Goal: Book appointment/travel/reservation: Book appointment/travel/reservation

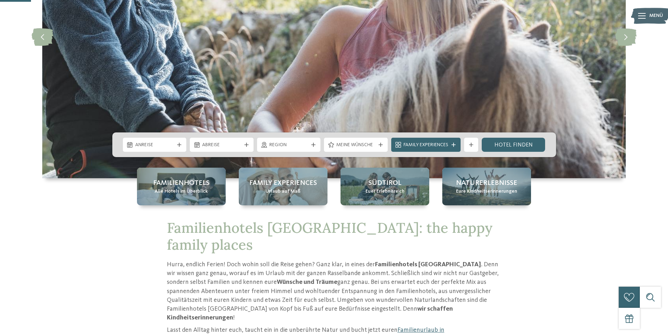
scroll to position [151, 0]
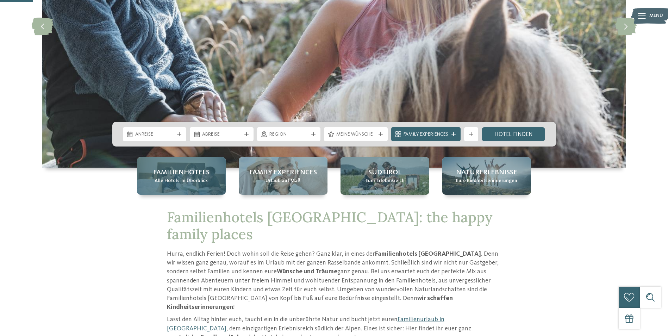
click at [213, 188] on div "Familienhotels Alle Hotels im Überblick" at bounding box center [181, 176] width 89 height 38
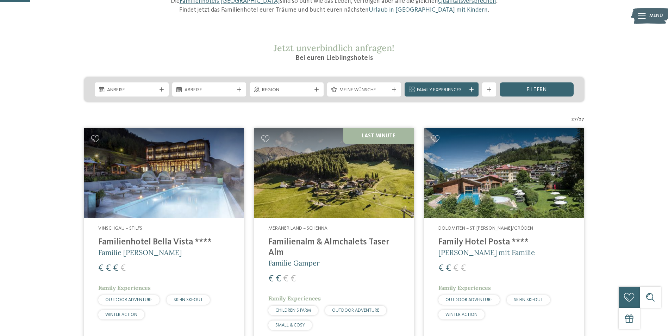
scroll to position [161, 0]
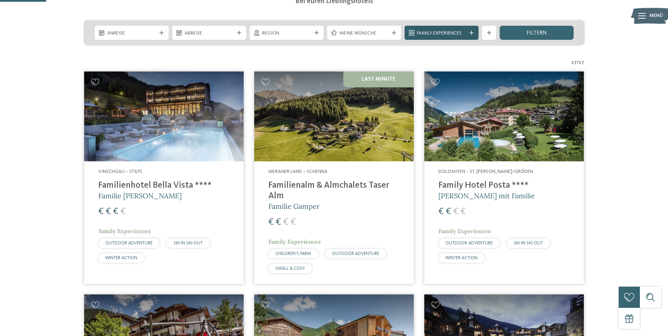
click at [473, 34] on icon at bounding box center [472, 33] width 4 height 4
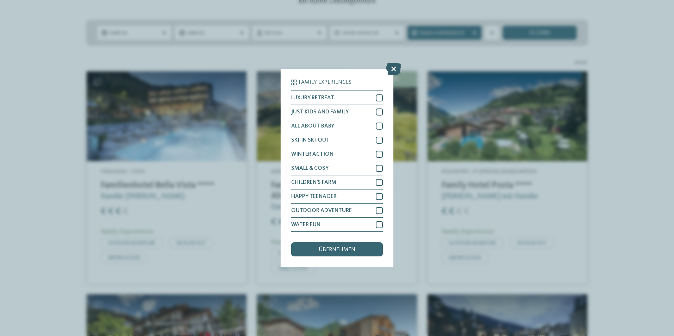
click at [393, 68] on icon at bounding box center [393, 69] width 15 height 12
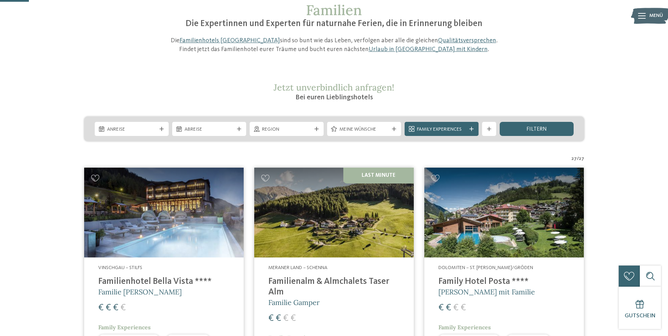
scroll to position [0, 0]
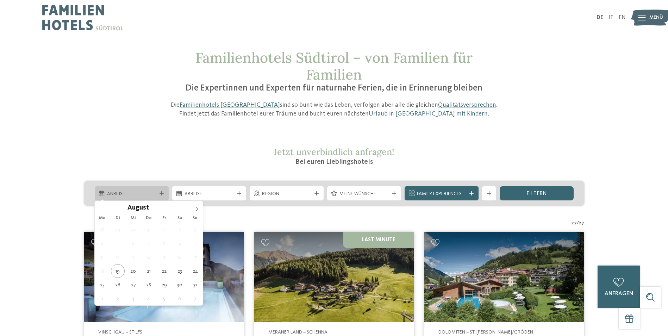
click at [161, 192] on icon at bounding box center [162, 193] width 4 height 4
click at [197, 211] on icon at bounding box center [196, 209] width 5 height 5
type div "13.09.2025"
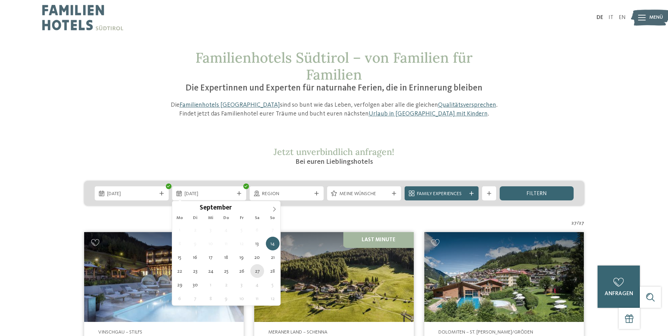
type div "27.09.2025"
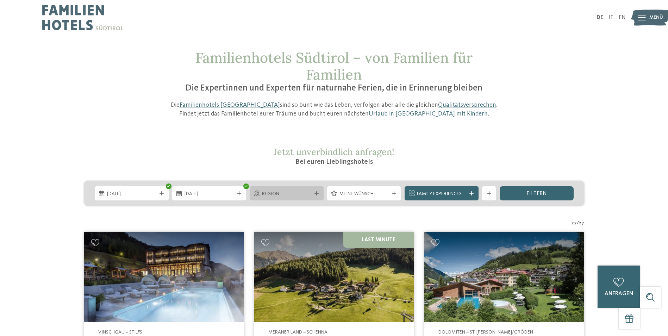
click at [320, 193] on div "Region" at bounding box center [287, 193] width 74 height 14
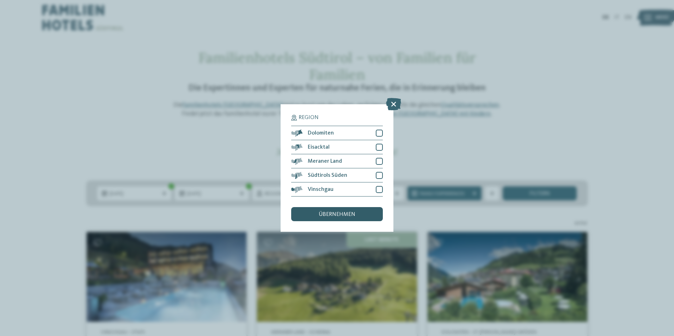
click at [351, 213] on span "übernehmen" at bounding box center [336, 215] width 37 height 6
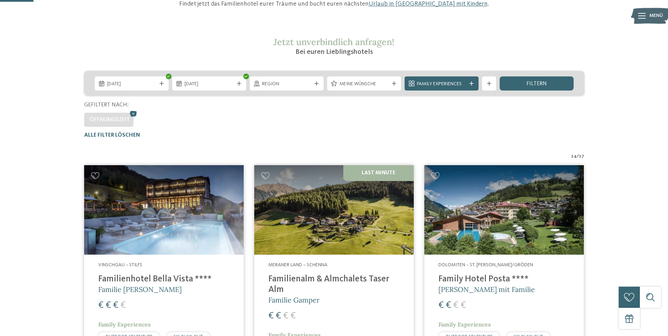
scroll to position [108, 0]
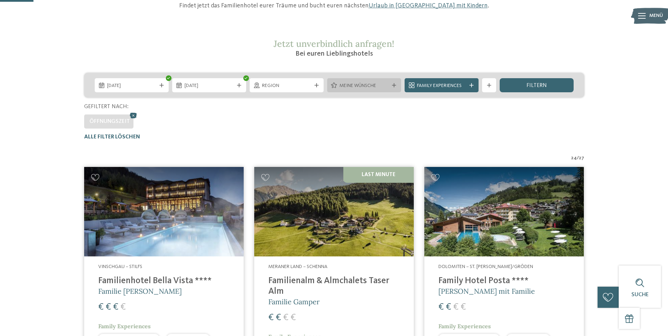
click at [396, 88] on div "Meine Wünsche" at bounding box center [364, 85] width 74 height 14
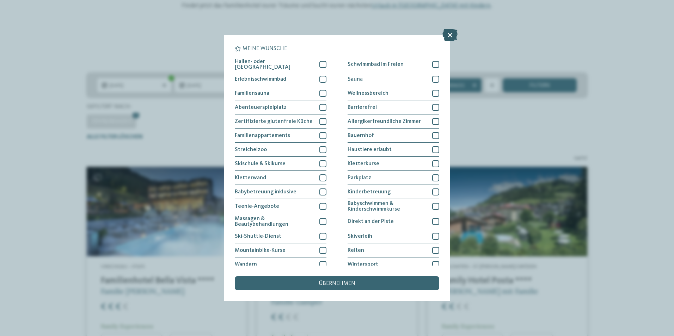
click at [451, 33] on icon at bounding box center [449, 35] width 15 height 12
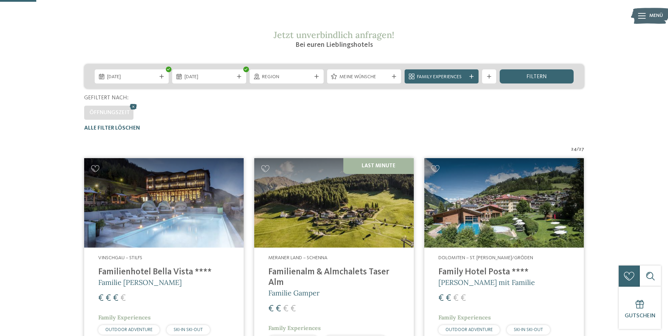
scroll to position [117, 0]
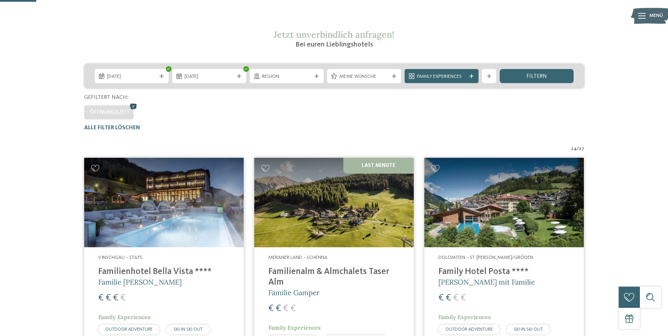
click at [132, 107] on icon at bounding box center [133, 106] width 11 height 9
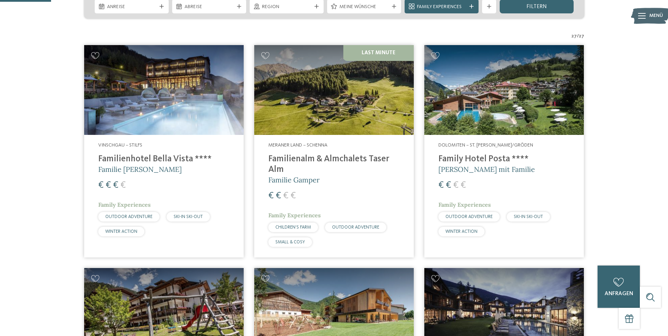
scroll to position [188, 0]
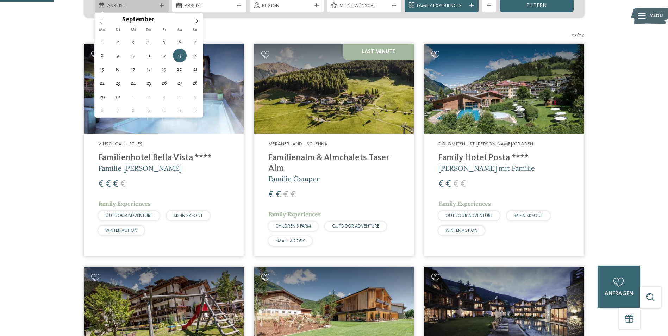
click at [160, 5] on icon at bounding box center [162, 5] width 4 height 4
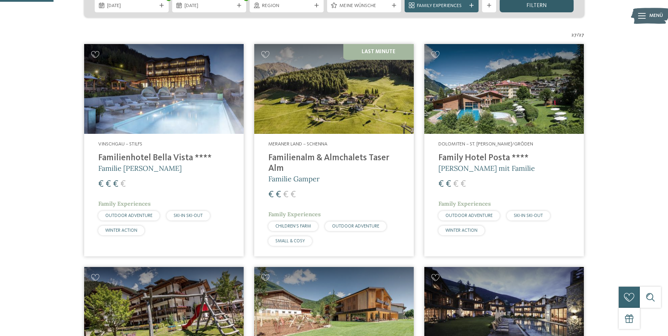
click at [556, 12] on div "filtern" at bounding box center [537, 5] width 74 height 14
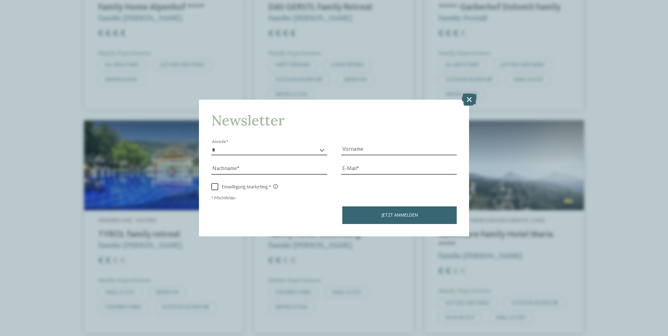
scroll to position [818, 0]
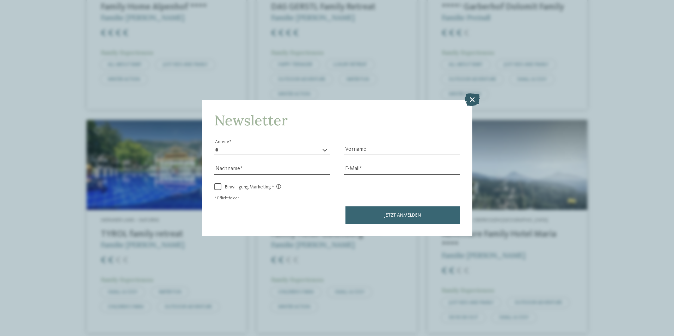
click at [474, 100] on icon at bounding box center [471, 99] width 15 height 12
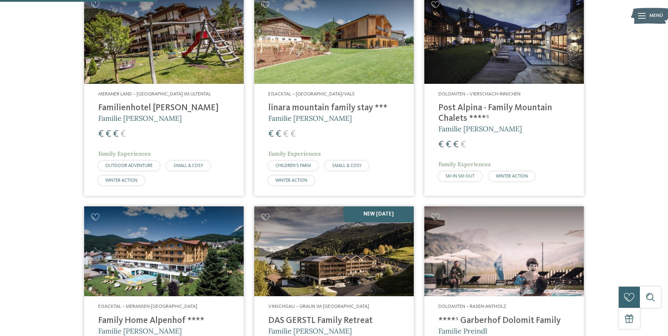
scroll to position [504, 0]
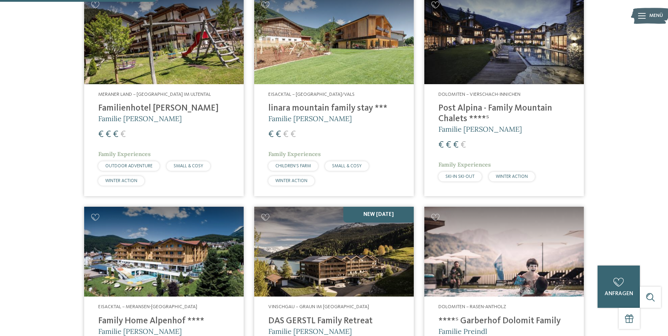
click at [533, 43] on img at bounding box center [505, 39] width 160 height 90
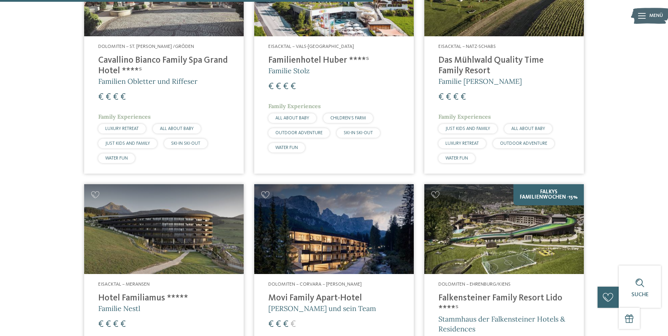
scroll to position [1207, 0]
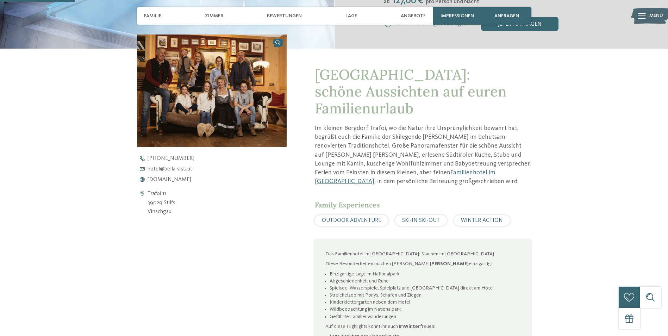
scroll to position [241, 0]
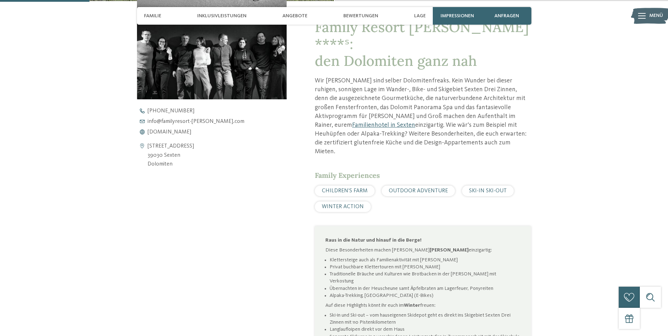
scroll to position [287, 0]
click at [309, 11] on div "Angebote" at bounding box center [295, 16] width 32 height 18
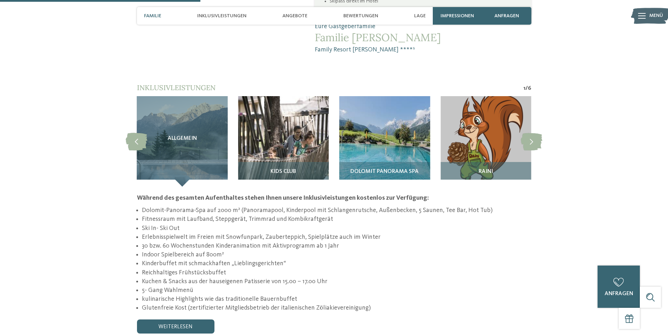
scroll to position [644, 0]
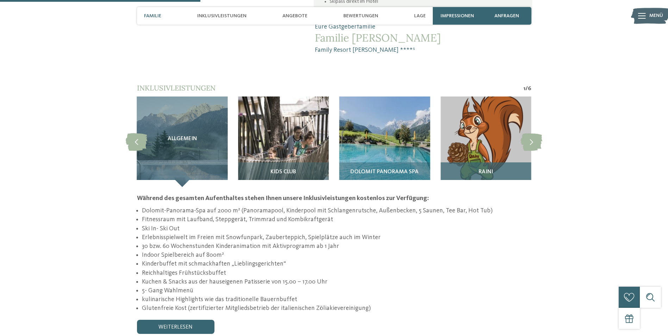
click at [473, 102] on img at bounding box center [486, 142] width 91 height 91
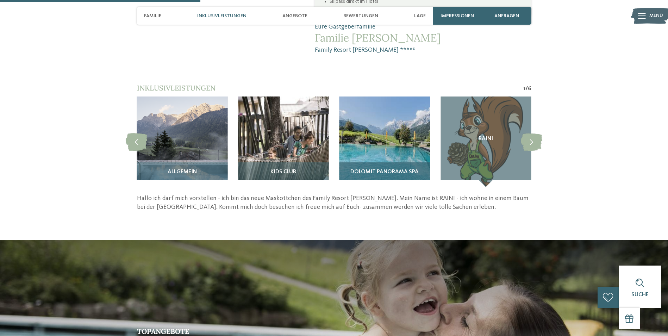
click at [396, 97] on img at bounding box center [385, 142] width 91 height 91
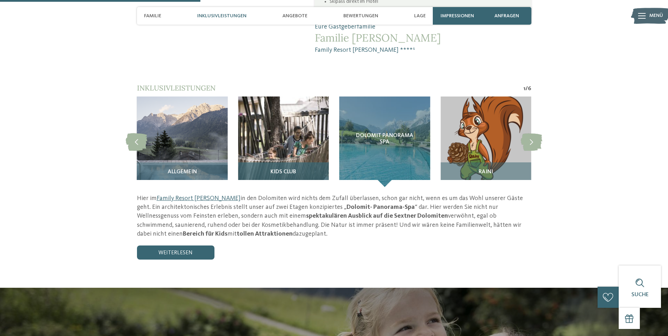
click at [296, 97] on img at bounding box center [283, 142] width 91 height 91
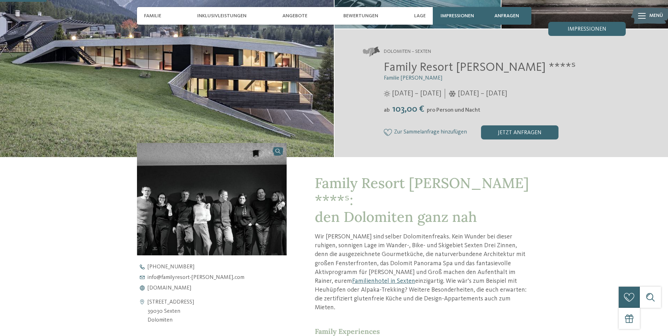
scroll to position [150, 0]
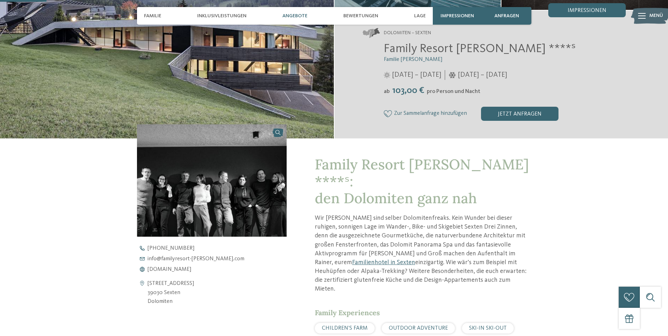
click at [288, 14] on span "Angebote" at bounding box center [295, 16] width 25 height 6
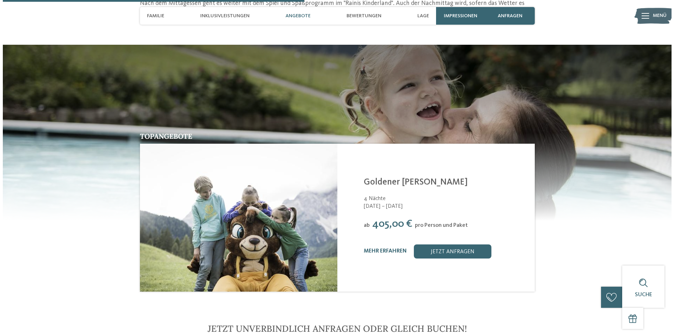
scroll to position [973, 0]
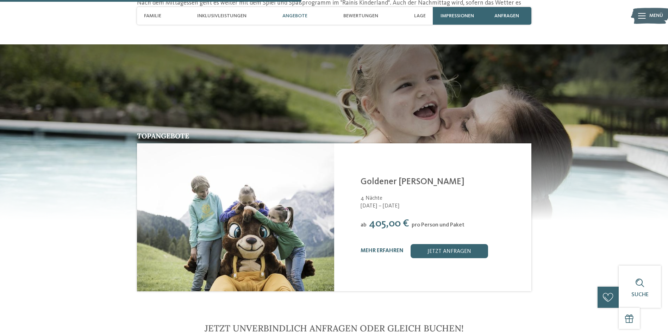
click at [391, 248] on div "mehr erfahren" at bounding box center [382, 251] width 43 height 7
click at [388, 248] on link "mehr erfahren" at bounding box center [382, 251] width 43 height 6
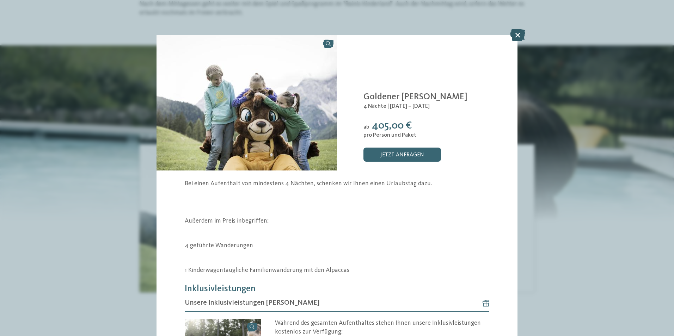
click at [515, 34] on icon at bounding box center [517, 35] width 15 height 12
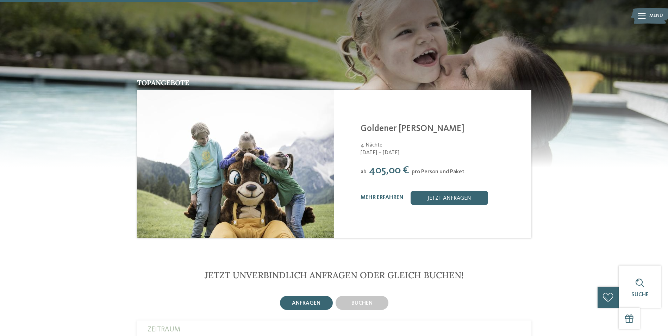
scroll to position [1026, 0]
click at [386, 194] on link "mehr erfahren" at bounding box center [382, 197] width 43 height 6
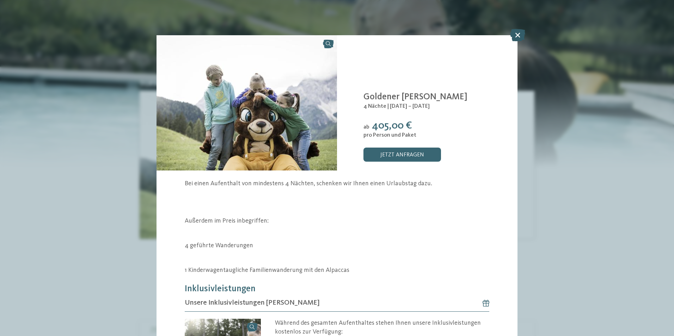
click at [516, 33] on icon at bounding box center [517, 35] width 15 height 12
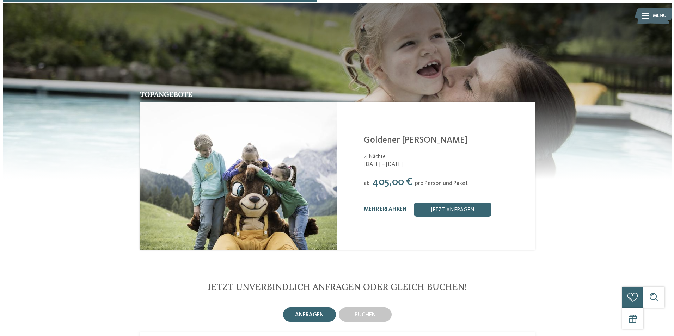
scroll to position [1015, 0]
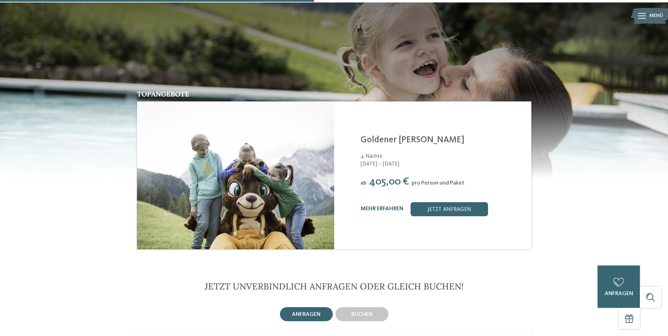
click at [380, 206] on div "mehr erfahren" at bounding box center [382, 209] width 43 height 7
click at [380, 206] on link "mehr erfahren" at bounding box center [382, 209] width 43 height 6
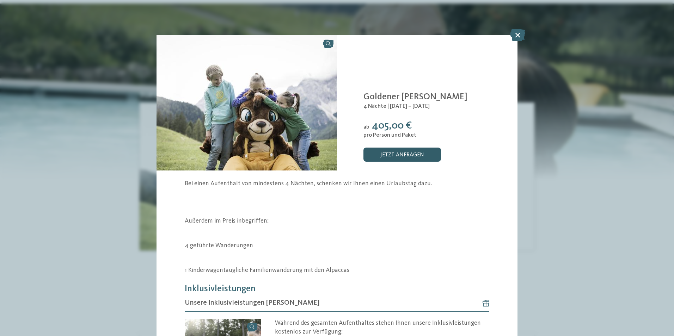
click at [383, 153] on link "jetzt anfragen" at bounding box center [402, 155] width 78 height 14
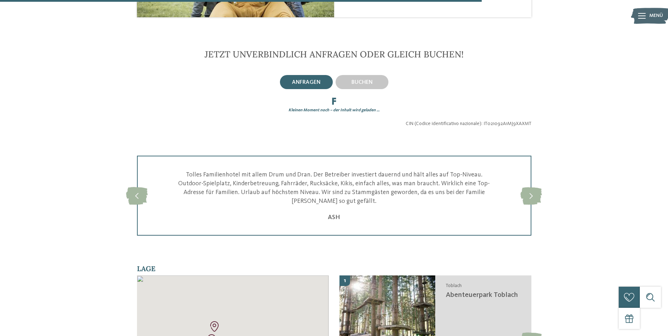
scroll to position [1249, 0]
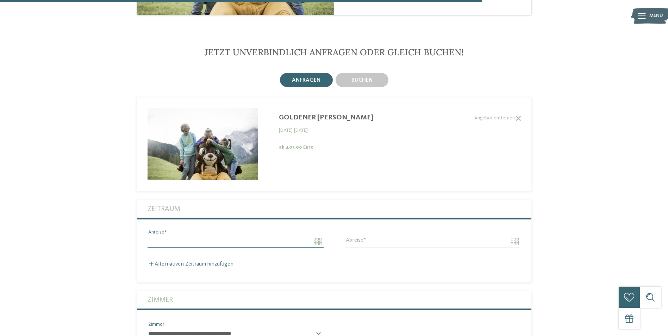
click at [185, 236] on input "Anreise" at bounding box center [236, 242] width 176 height 12
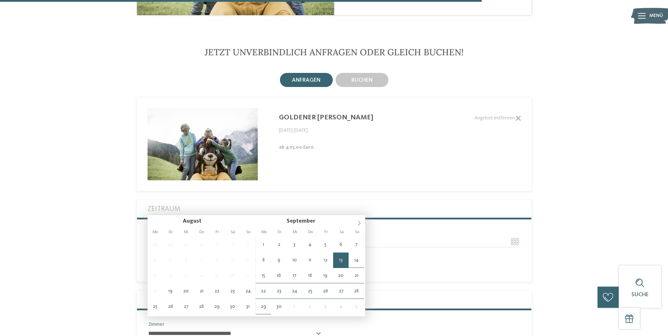
type input "**********"
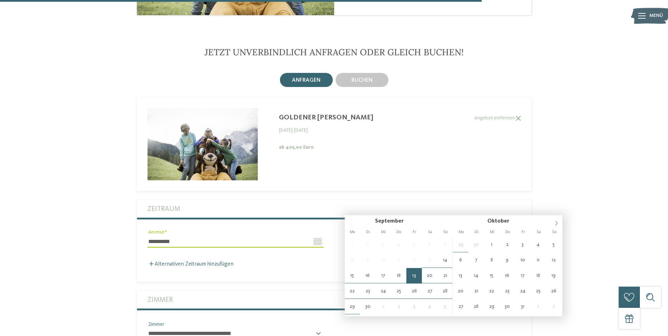
type input "**********"
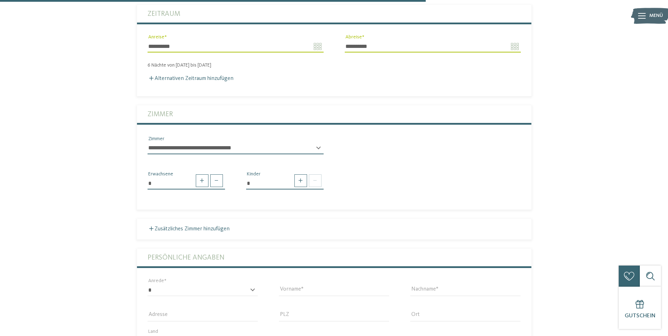
scroll to position [1447, 0]
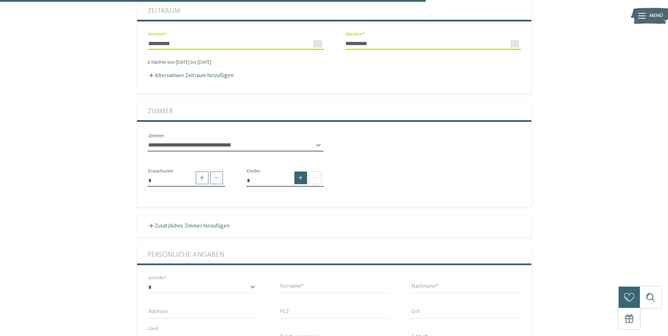
click at [300, 172] on span at bounding box center [301, 178] width 13 height 13
type input "*"
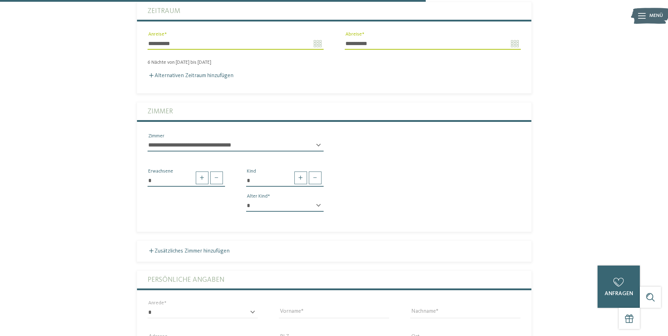
click at [320, 200] on select "* * * * * * * * * * * ** ** ** ** ** ** ** **" at bounding box center [285, 206] width 78 height 12
select select "*"
click at [246, 200] on select "* * * * * * * * * * * ** ** ** ** ** ** ** **" at bounding box center [285, 206] width 78 height 12
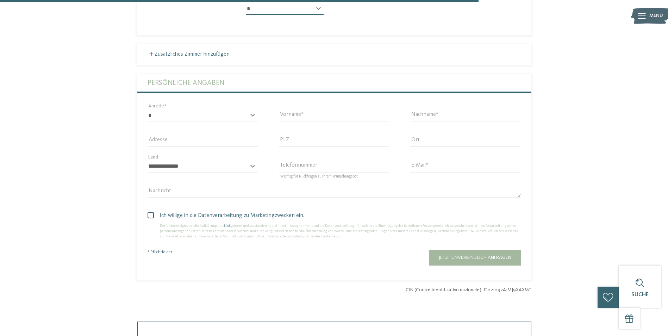
scroll to position [1647, 0]
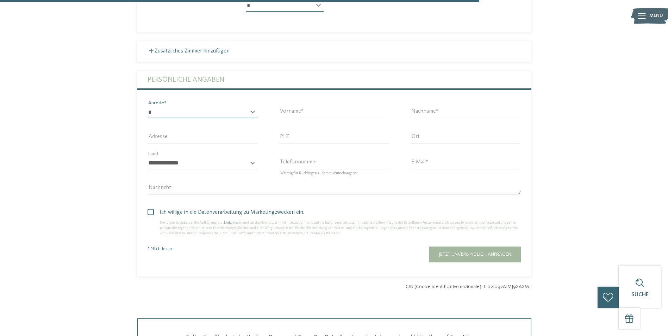
click at [159, 106] on select "* **** **** ******* ******" at bounding box center [203, 112] width 110 height 12
select select "*"
click at [148, 106] on select "* **** **** ******* ******" at bounding box center [203, 112] width 110 height 12
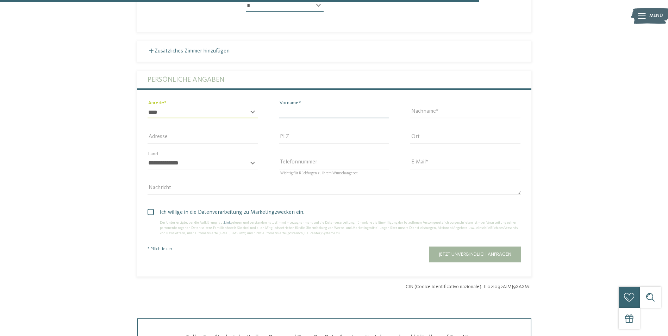
click at [288, 106] on input "Vorname" at bounding box center [334, 112] width 110 height 12
type input "****"
type input "*****"
type input "**********"
type input "*****"
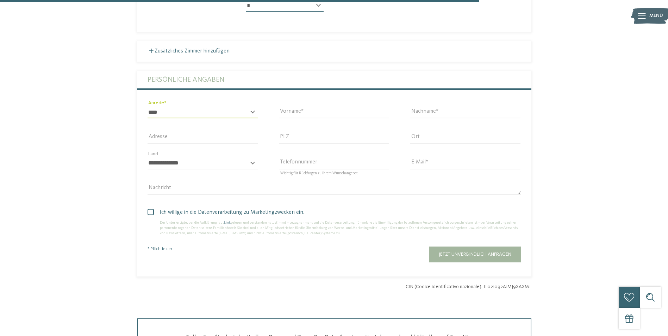
type input "*******"
select select "**"
type input "**********"
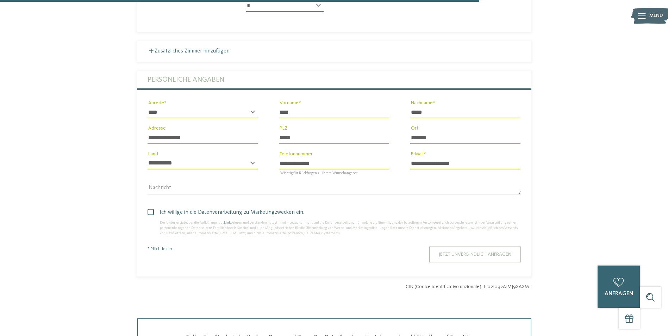
type input "****"
click at [501, 252] on span "Jetzt unverbindlich anfragen" at bounding box center [475, 254] width 73 height 5
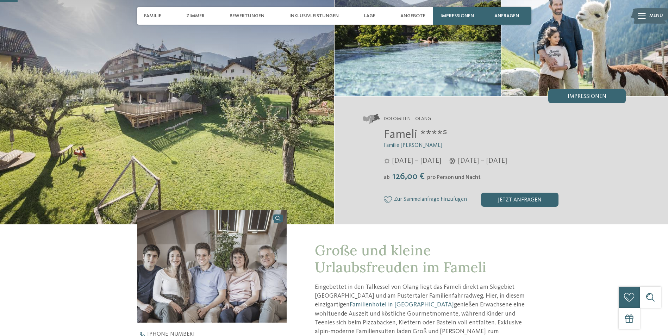
scroll to position [65, 0]
click at [408, 16] on span "Angebote" at bounding box center [413, 16] width 25 height 6
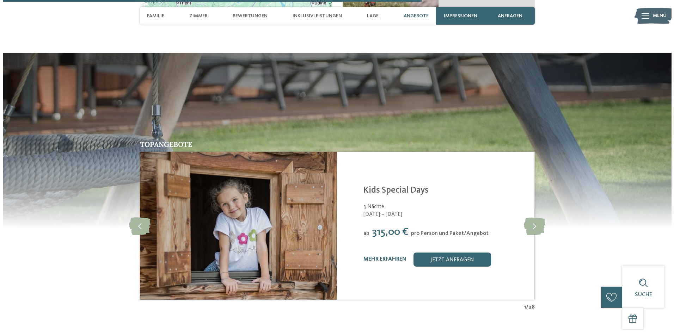
scroll to position [1528, 0]
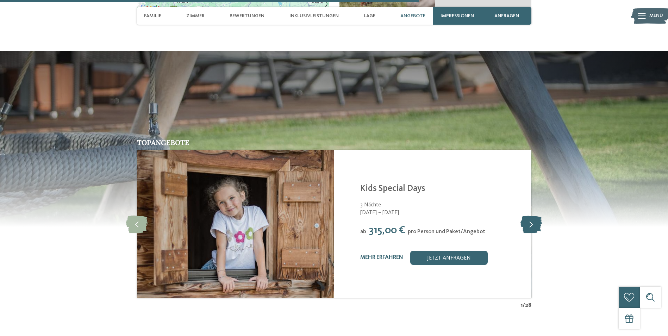
click at [531, 215] on icon at bounding box center [531, 224] width 21 height 18
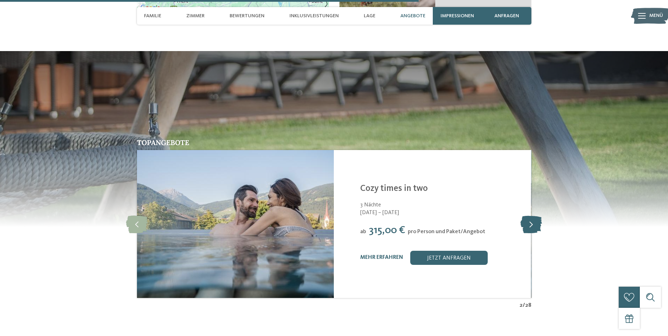
click at [531, 215] on icon at bounding box center [531, 224] width 21 height 18
click at [384, 255] on link "mehr erfahren" at bounding box center [381, 258] width 43 height 6
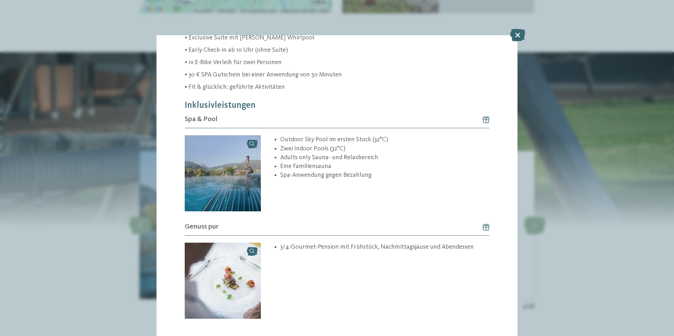
scroll to position [246, 0]
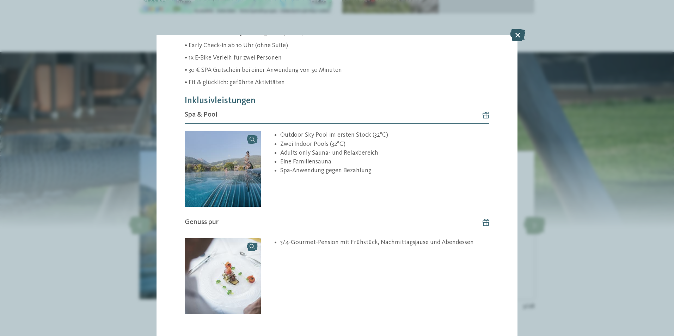
click at [518, 34] on icon at bounding box center [517, 35] width 15 height 12
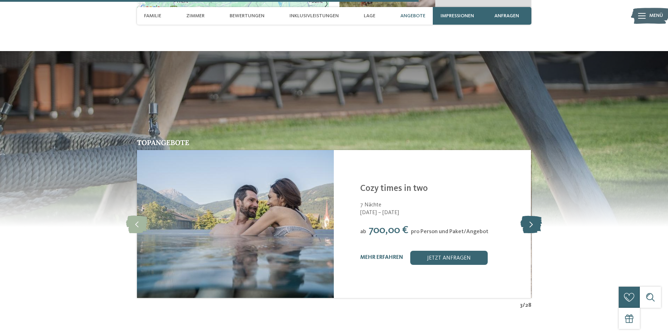
click at [531, 215] on icon at bounding box center [531, 224] width 21 height 18
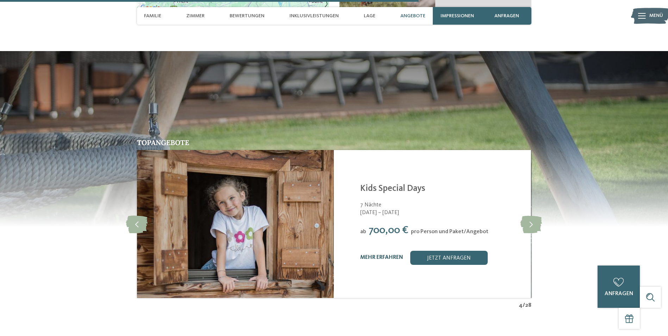
click at [398, 255] on link "mehr erfahren" at bounding box center [381, 258] width 43 height 6
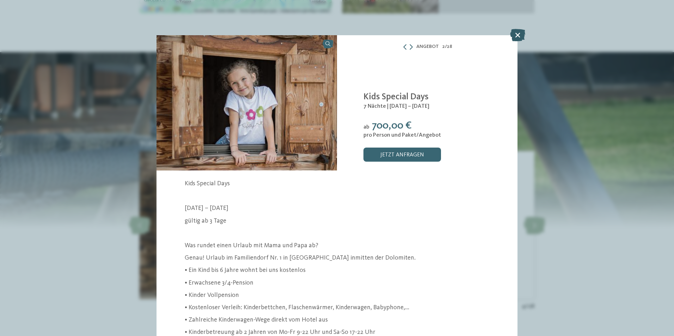
click at [521, 31] on icon at bounding box center [517, 35] width 15 height 12
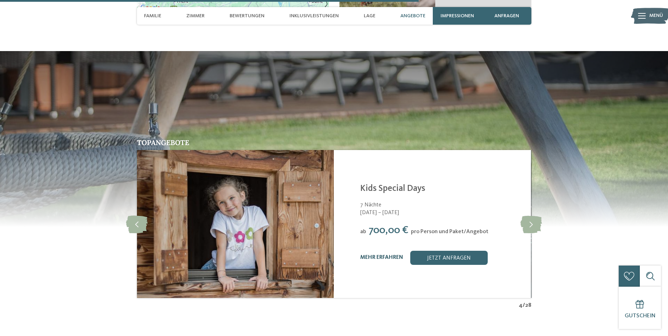
click at [384, 255] on link "mehr erfahren" at bounding box center [381, 258] width 43 height 6
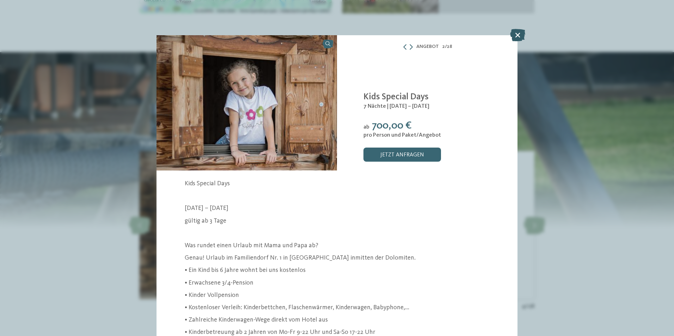
click at [517, 32] on icon at bounding box center [517, 35] width 15 height 12
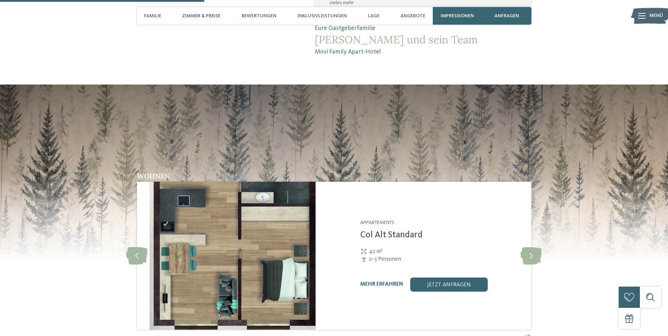
scroll to position [761, 0]
click at [291, 181] on img at bounding box center [235, 255] width 197 height 148
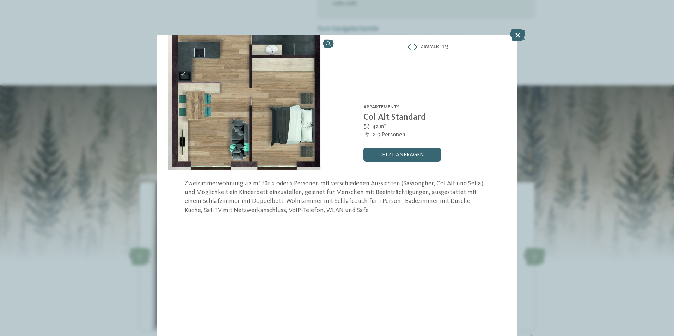
click at [328, 44] on link at bounding box center [246, 102] width 180 height 135
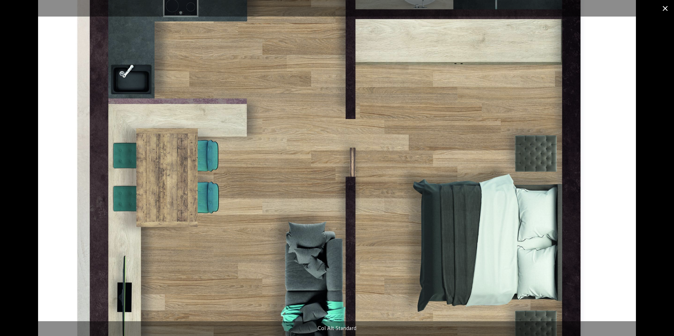
click at [668, 5] on span at bounding box center [665, 8] width 18 height 17
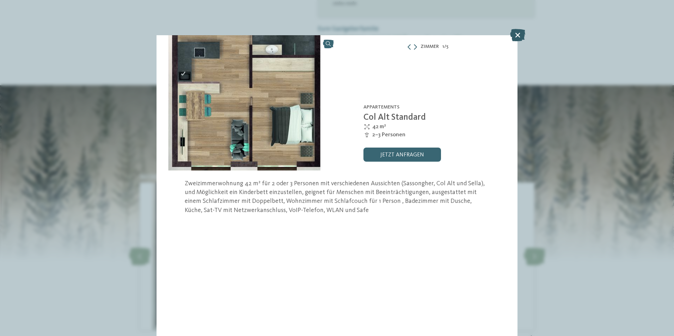
click at [515, 32] on icon at bounding box center [517, 35] width 15 height 12
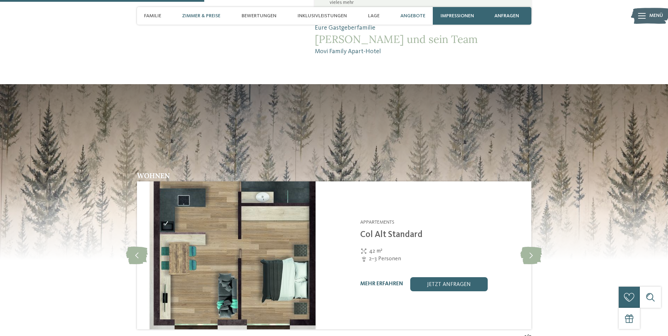
click at [419, 16] on span "Angebote" at bounding box center [413, 16] width 25 height 6
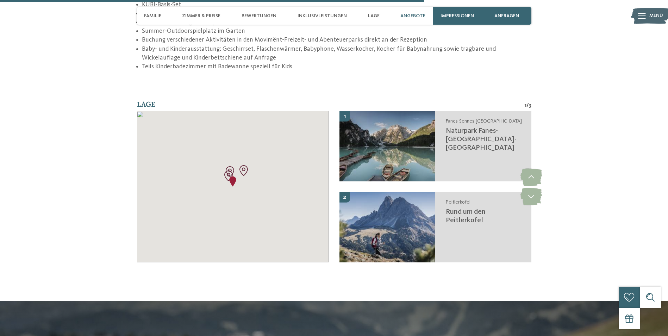
scroll to position [1606, 0]
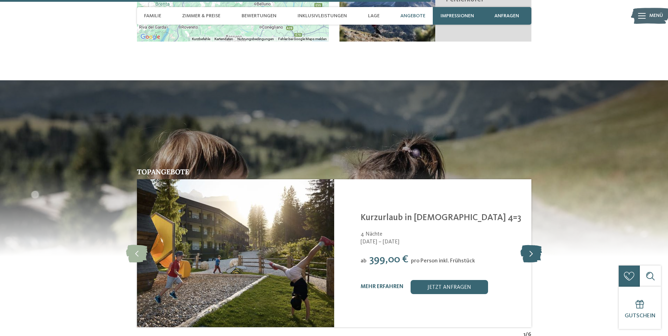
click at [536, 245] on icon at bounding box center [531, 254] width 21 height 18
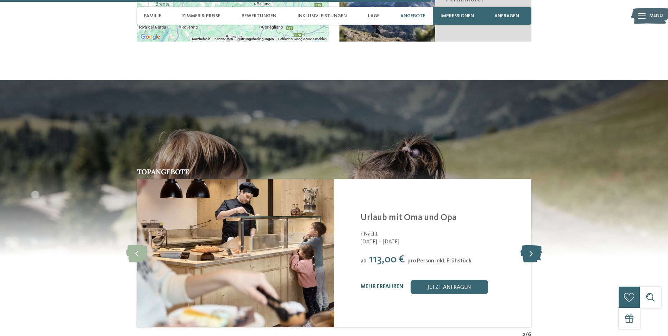
click at [536, 245] on icon at bounding box center [531, 254] width 21 height 18
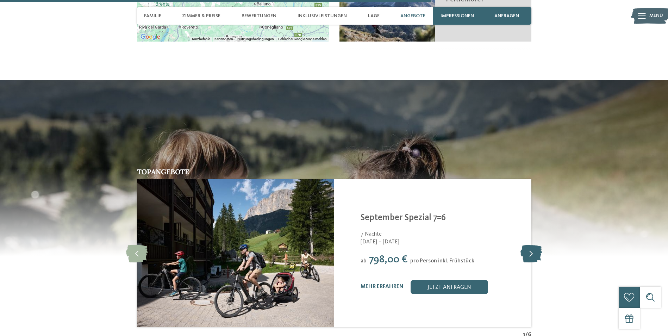
click at [536, 245] on icon at bounding box center [531, 254] width 21 height 18
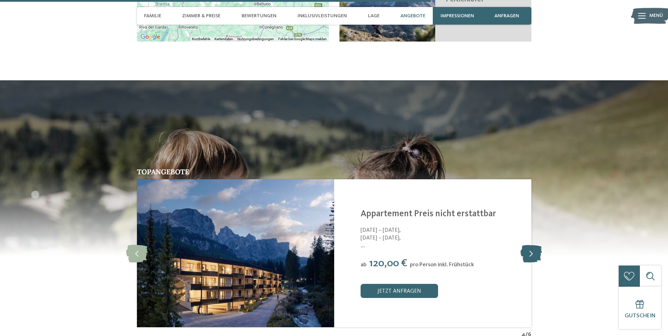
click at [536, 245] on icon at bounding box center [531, 254] width 21 height 18
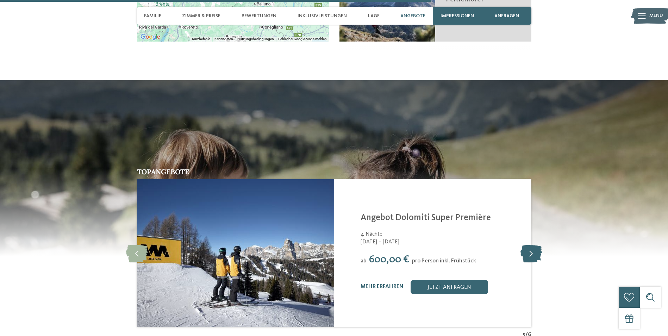
click at [536, 245] on icon at bounding box center [531, 254] width 21 height 18
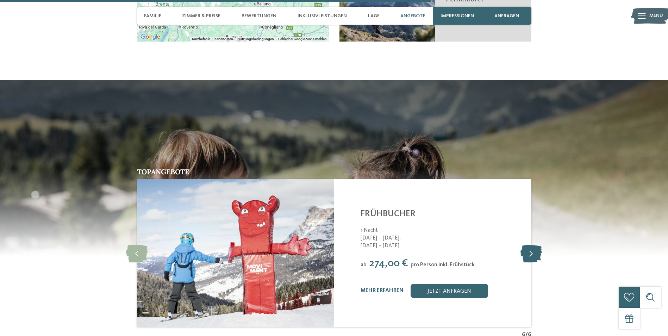
click at [536, 245] on icon at bounding box center [531, 254] width 21 height 18
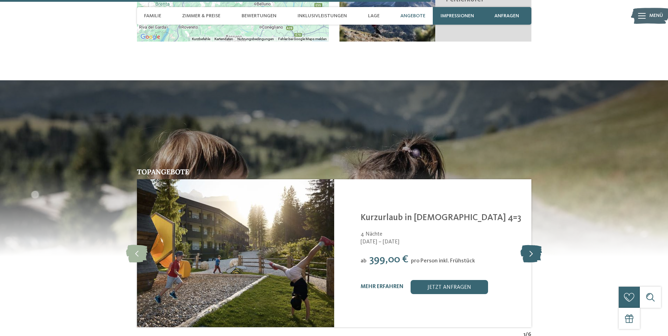
click at [536, 245] on icon at bounding box center [531, 254] width 21 height 18
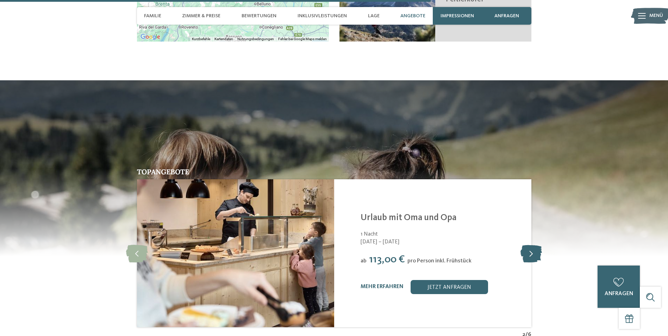
click at [536, 245] on icon at bounding box center [531, 254] width 21 height 18
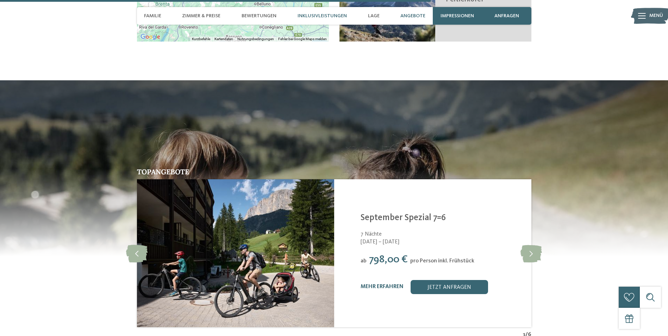
click at [314, 16] on span "Inklusivleistungen" at bounding box center [322, 16] width 49 height 6
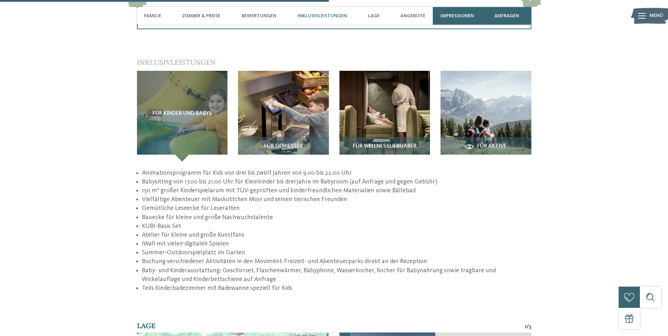
scroll to position [1140, 0]
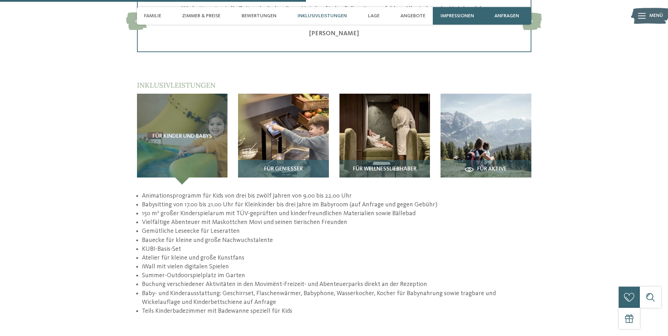
click at [299, 94] on img at bounding box center [283, 139] width 91 height 91
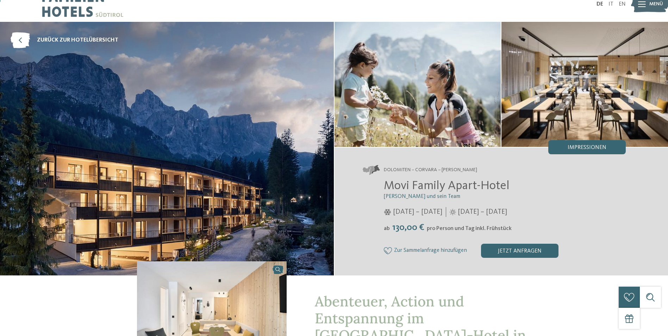
scroll to position [0, 0]
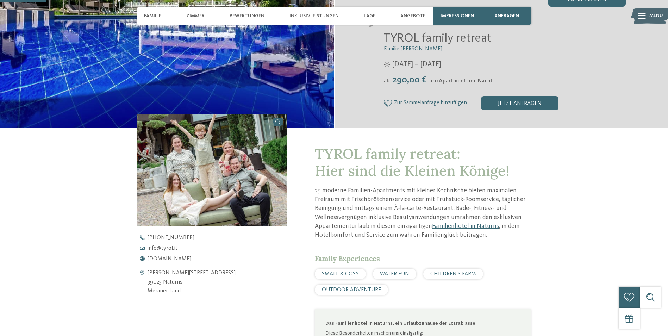
scroll to position [161, 0]
click at [405, 16] on span "Angebote" at bounding box center [413, 16] width 25 height 6
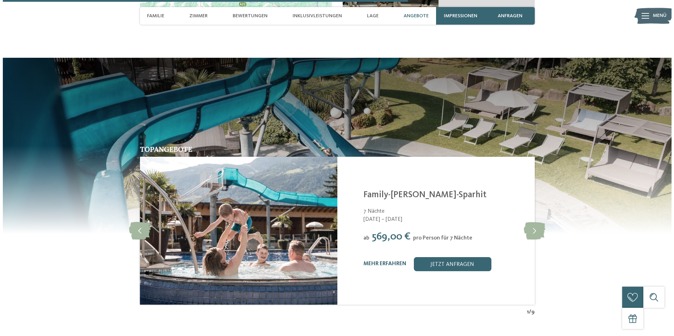
scroll to position [1446, 0]
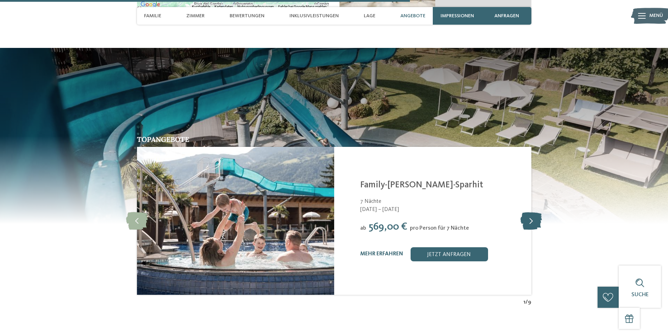
click at [540, 217] on icon at bounding box center [531, 221] width 21 height 18
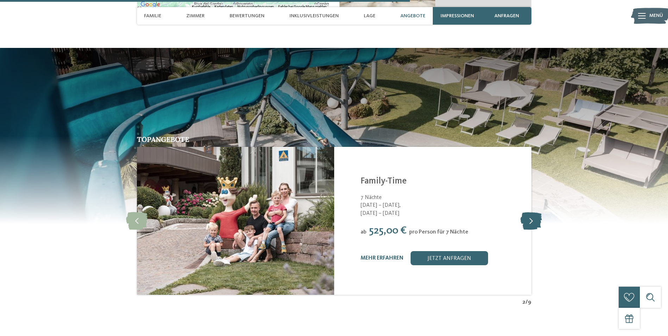
click at [540, 217] on icon at bounding box center [531, 221] width 21 height 18
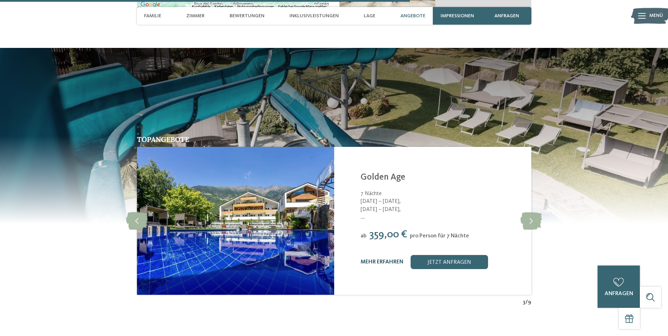
click at [391, 259] on link "mehr erfahren" at bounding box center [382, 262] width 43 height 6
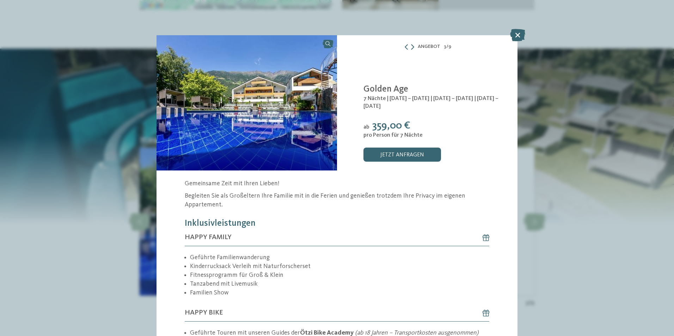
click at [411, 45] on icon at bounding box center [412, 47] width 3 height 6
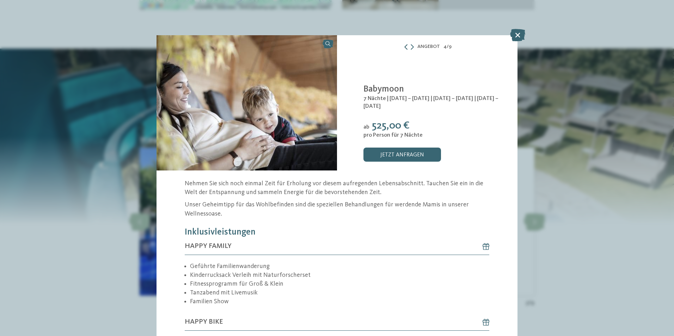
click at [404, 45] on icon at bounding box center [406, 47] width 6 height 6
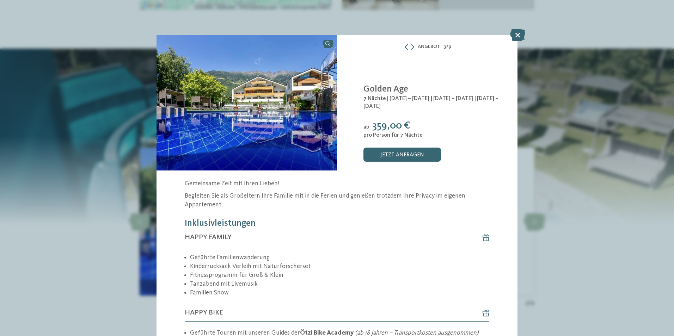
click at [404, 45] on icon at bounding box center [406, 47] width 6 height 6
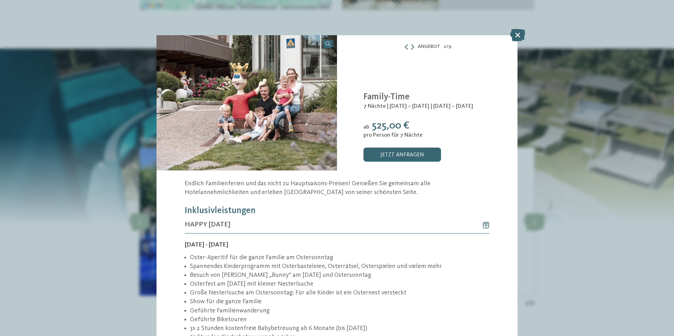
click at [404, 45] on icon at bounding box center [406, 47] width 6 height 6
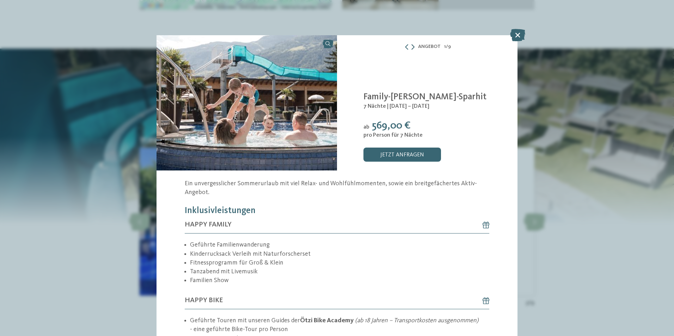
click at [411, 45] on icon at bounding box center [412, 47] width 3 height 6
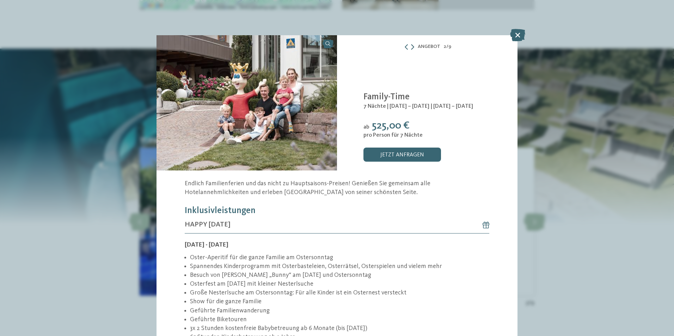
click at [411, 45] on icon at bounding box center [412, 47] width 3 height 6
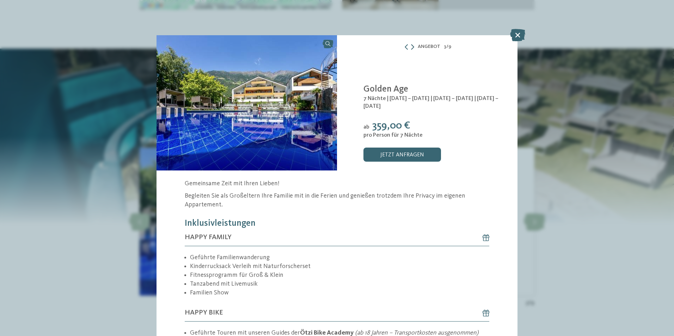
click at [411, 45] on icon at bounding box center [412, 47] width 3 height 6
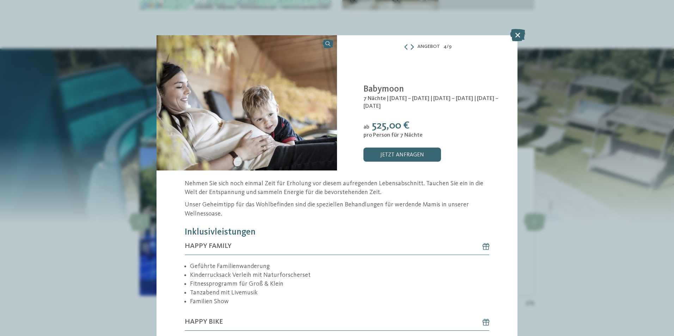
click at [411, 45] on icon at bounding box center [411, 47] width 3 height 6
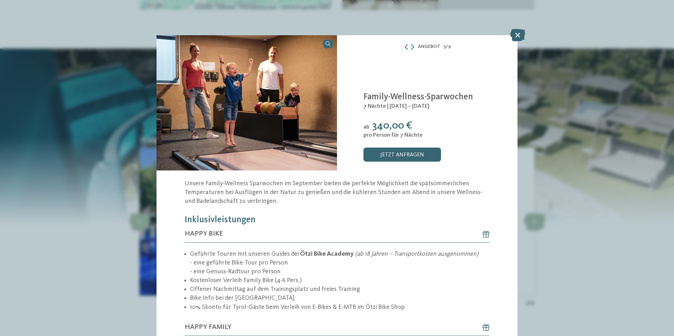
click at [411, 45] on icon at bounding box center [412, 47] width 3 height 6
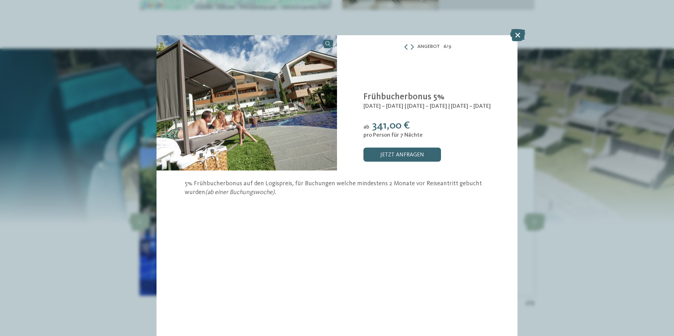
click at [404, 45] on icon at bounding box center [406, 47] width 6 height 6
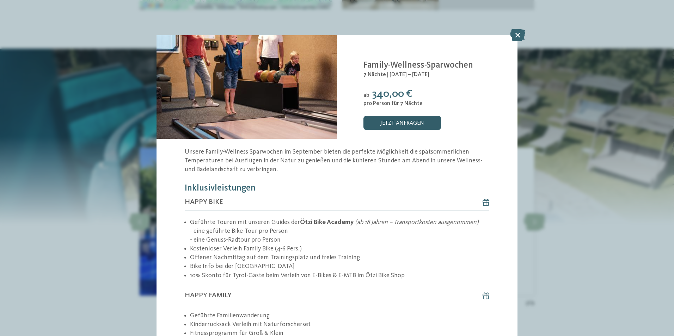
scroll to position [32, 0]
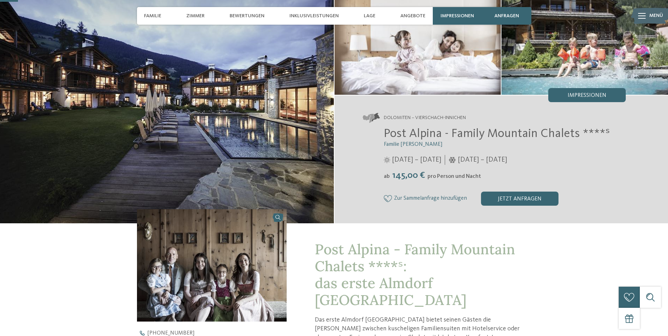
scroll to position [66, 0]
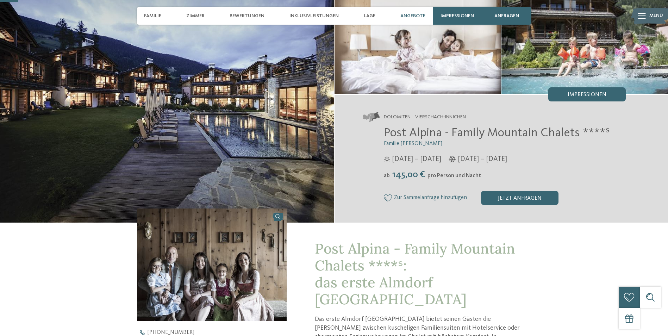
click at [413, 17] on span "Angebote" at bounding box center [413, 16] width 25 height 6
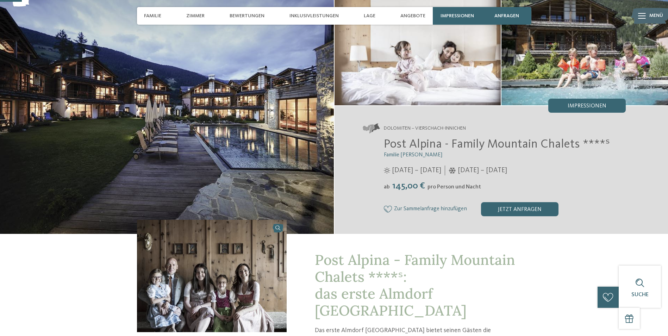
scroll to position [0, 0]
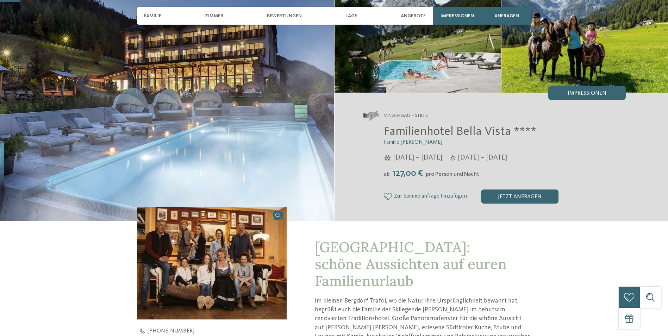
scroll to position [68, 0]
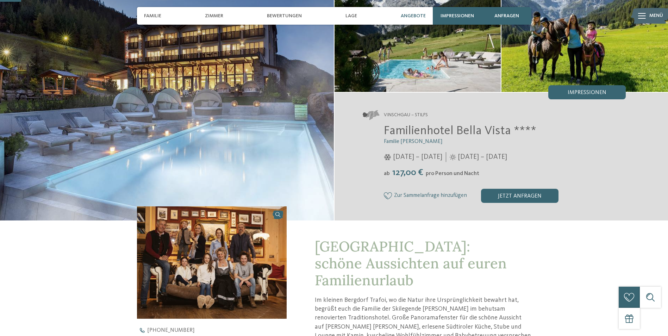
click at [418, 21] on div "Angebote" at bounding box center [413, 16] width 32 height 18
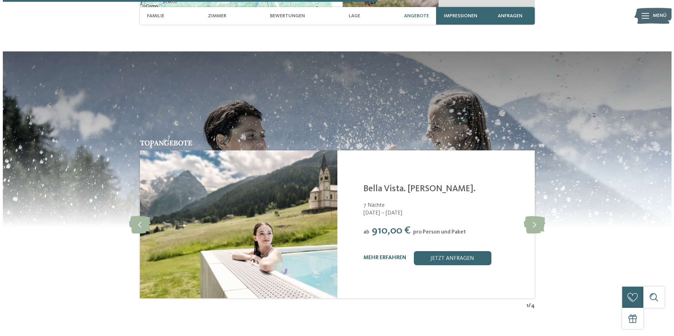
scroll to position [1246, 0]
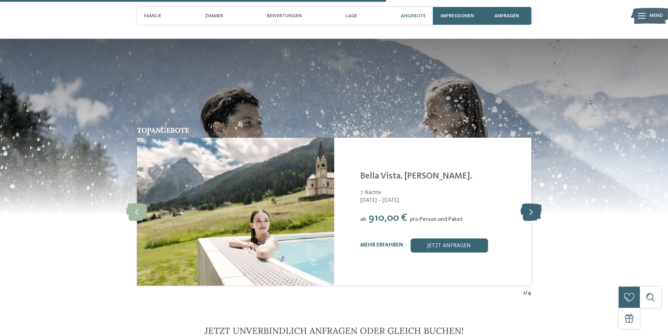
click at [533, 215] on icon at bounding box center [531, 212] width 21 height 18
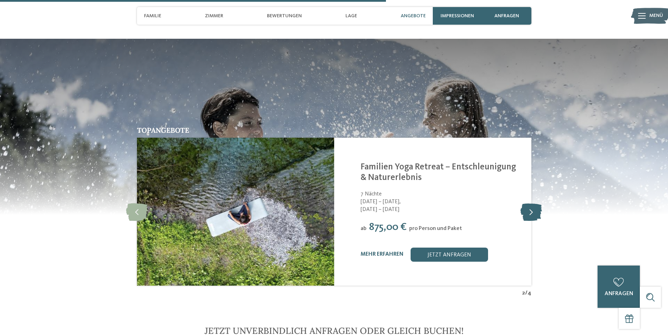
click at [533, 215] on icon at bounding box center [531, 212] width 21 height 18
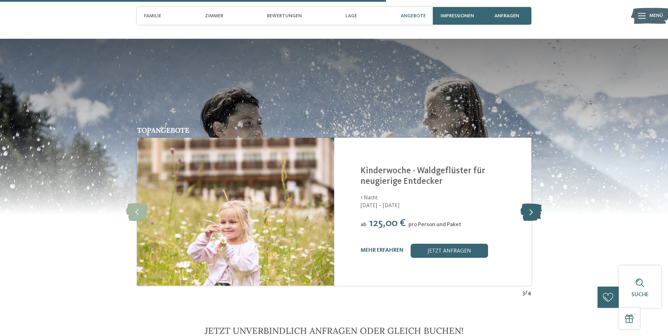
click at [533, 215] on icon at bounding box center [531, 212] width 21 height 18
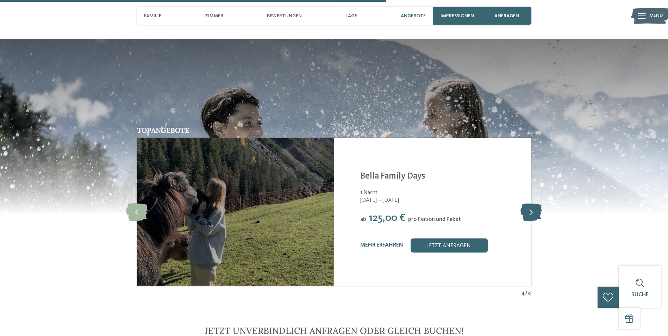
click at [533, 215] on icon at bounding box center [531, 212] width 21 height 18
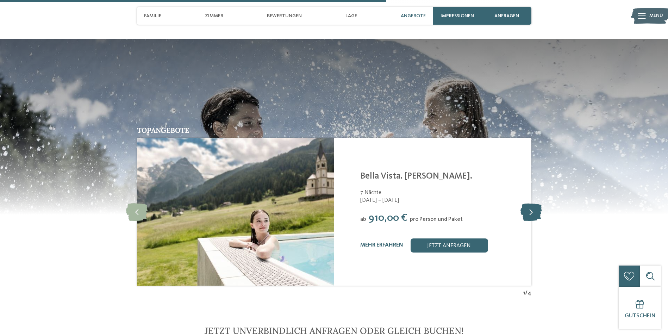
click at [533, 215] on icon at bounding box center [531, 212] width 21 height 18
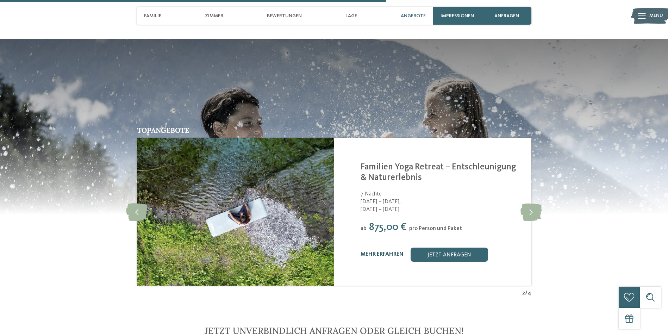
click at [384, 252] on link "mehr erfahren" at bounding box center [382, 255] width 43 height 6
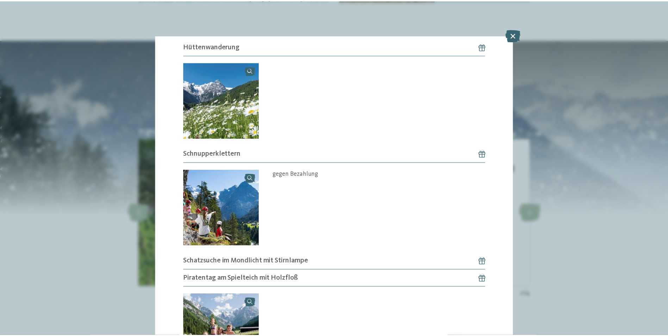
scroll to position [785, 0]
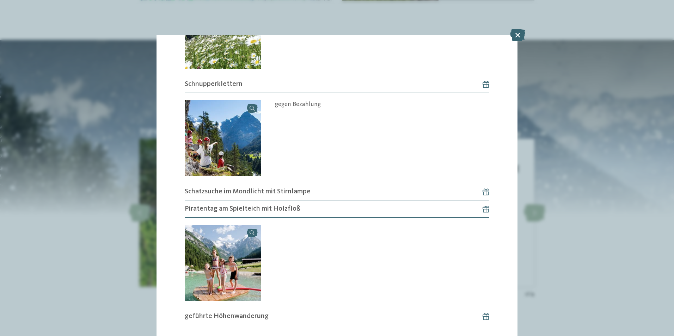
click at [516, 21] on div "Angebot 2 / 4 2" at bounding box center [337, 168] width 674 height 336
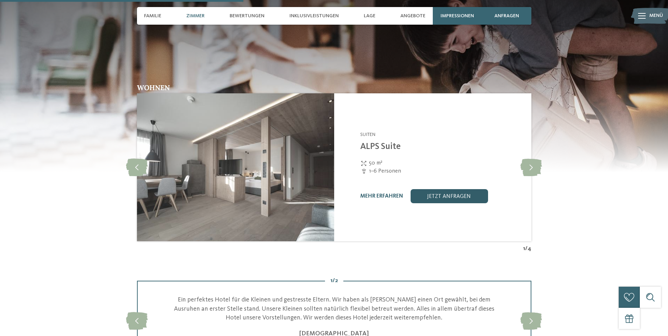
scroll to position [1047, 0]
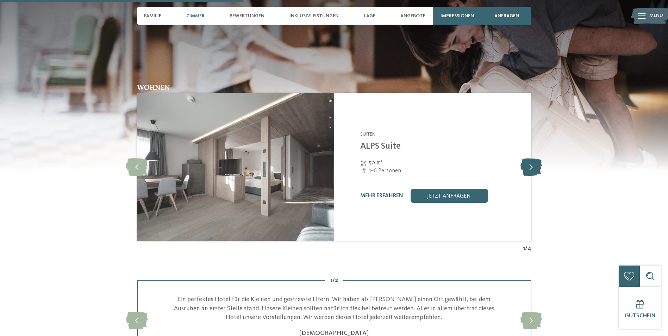
click at [536, 163] on icon at bounding box center [531, 167] width 21 height 18
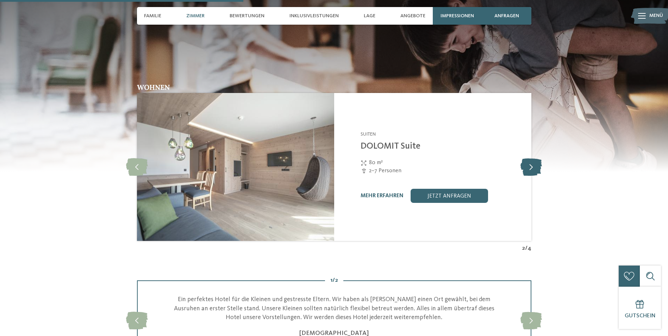
click at [536, 163] on icon at bounding box center [531, 167] width 21 height 18
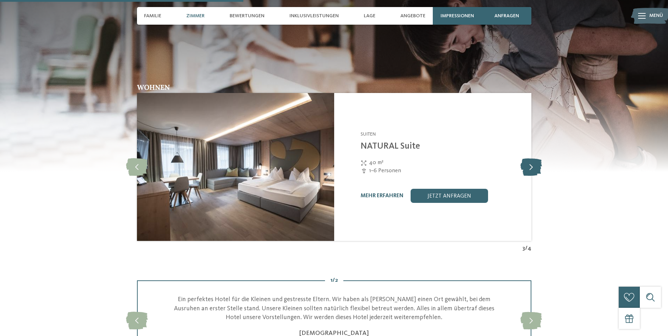
click at [536, 163] on icon at bounding box center [531, 167] width 21 height 18
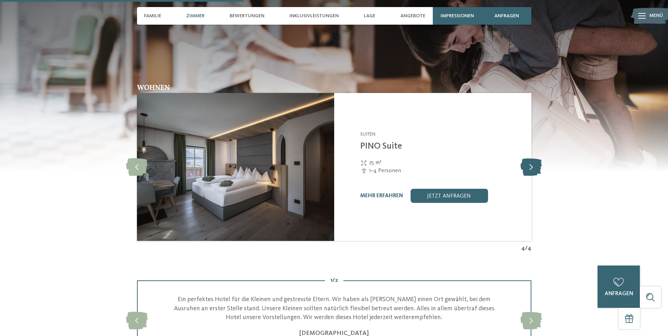
click at [536, 163] on icon at bounding box center [531, 167] width 21 height 18
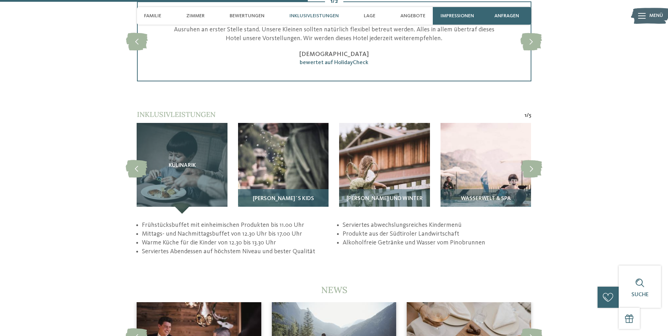
scroll to position [1327, 0]
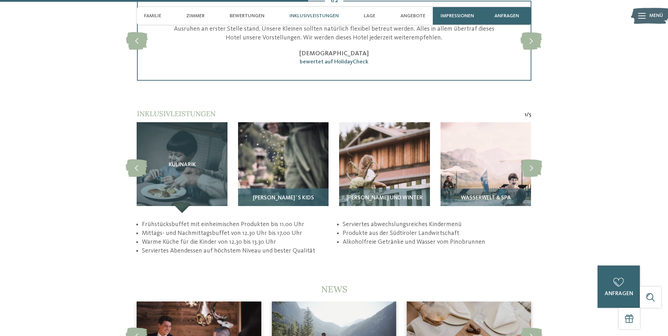
click at [295, 166] on img at bounding box center [283, 167] width 91 height 91
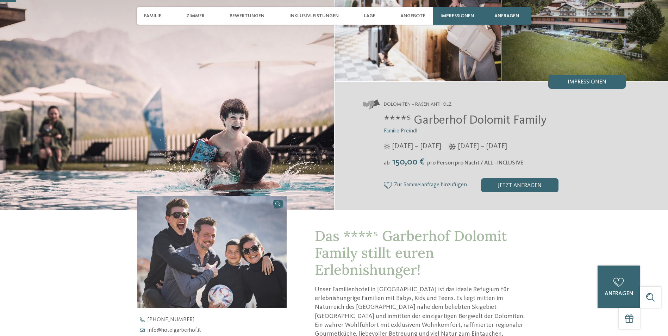
scroll to position [80, 0]
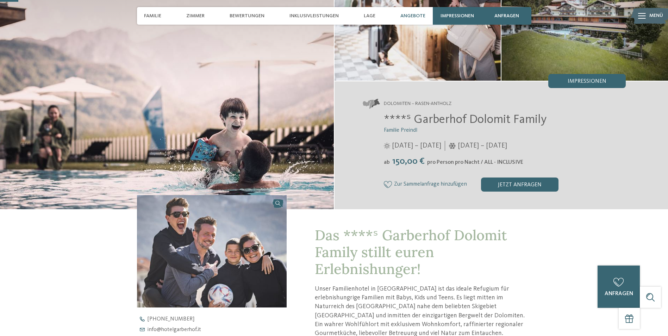
click at [411, 20] on div "Angebote" at bounding box center [413, 16] width 32 height 18
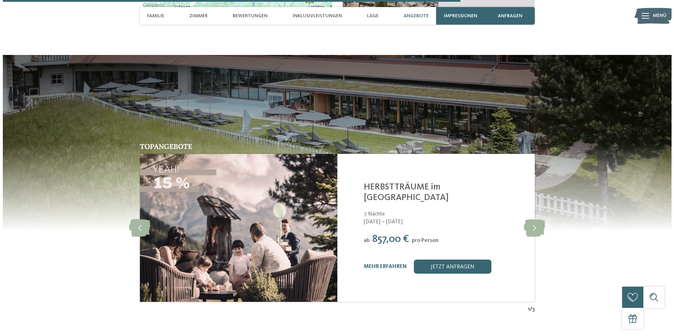
scroll to position [1974, 0]
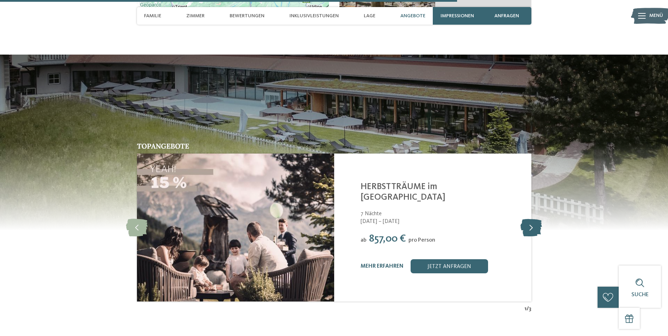
click at [528, 219] on icon at bounding box center [531, 228] width 21 height 18
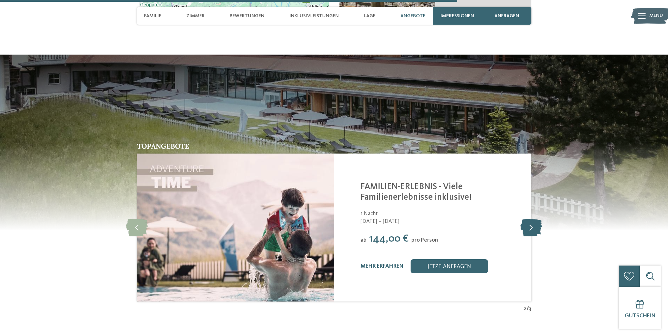
click at [528, 219] on icon at bounding box center [531, 228] width 21 height 18
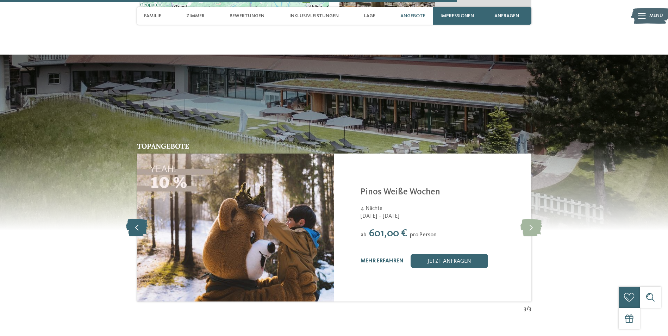
click at [143, 219] on icon at bounding box center [136, 228] width 21 height 18
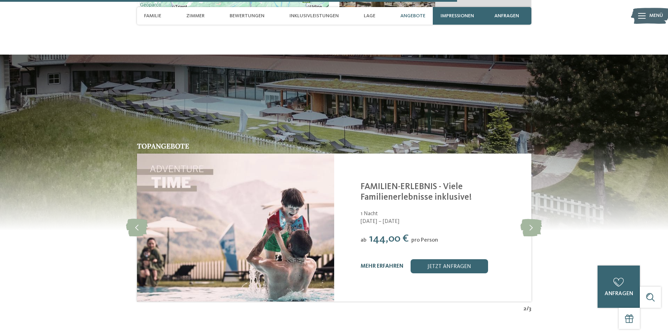
click at [391, 264] on link "mehr erfahren" at bounding box center [382, 267] width 43 height 6
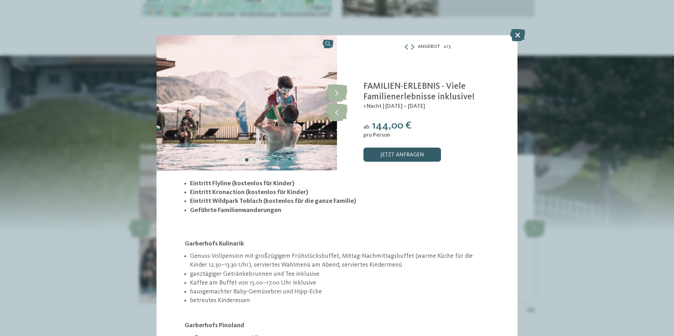
click at [389, 155] on link "jetzt anfragen" at bounding box center [402, 155] width 78 height 14
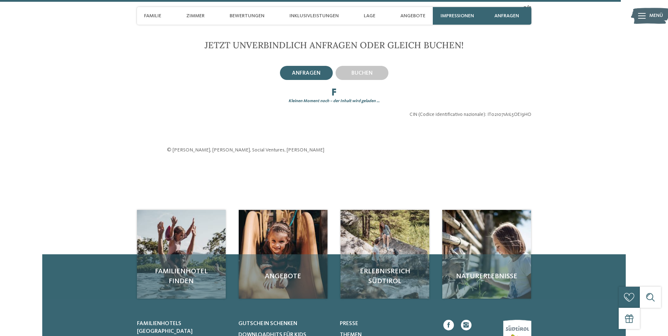
scroll to position [2285, 0]
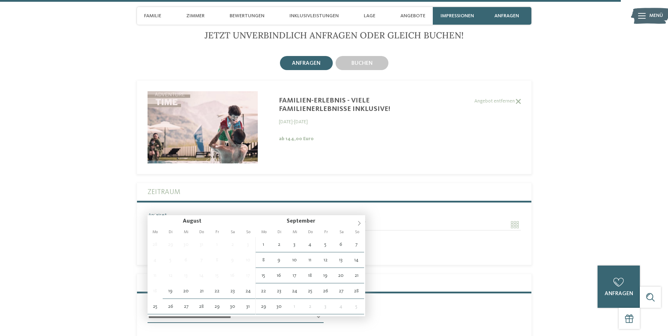
click at [167, 219] on input "Anreise" at bounding box center [236, 225] width 176 height 12
type input "**********"
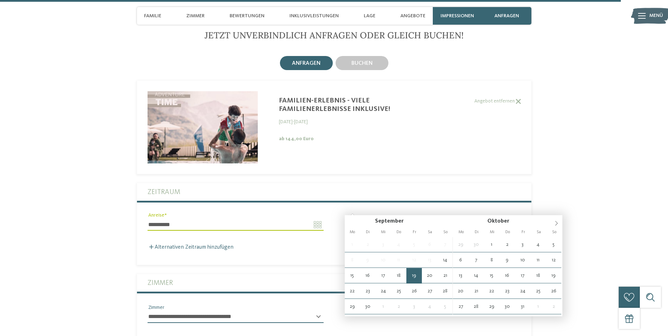
type input "**********"
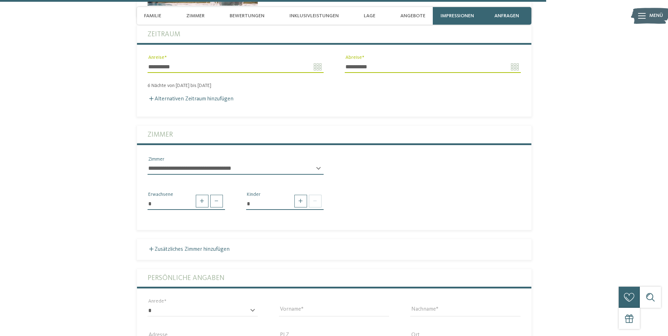
scroll to position [2450, 0]
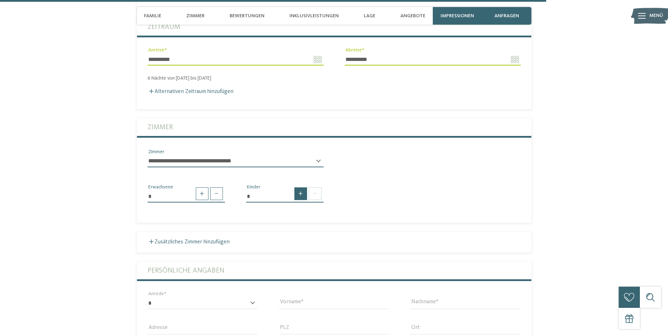
click at [300, 187] on span at bounding box center [301, 193] width 13 height 13
type input "*"
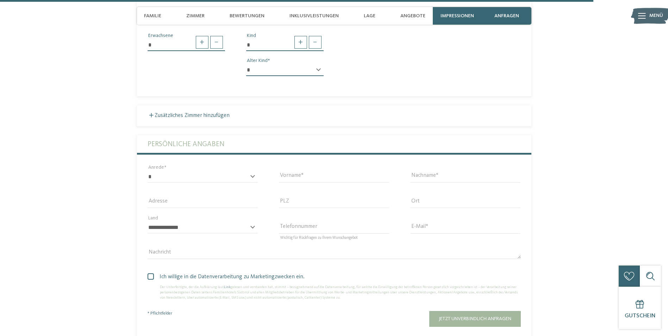
scroll to position [2698, 0]
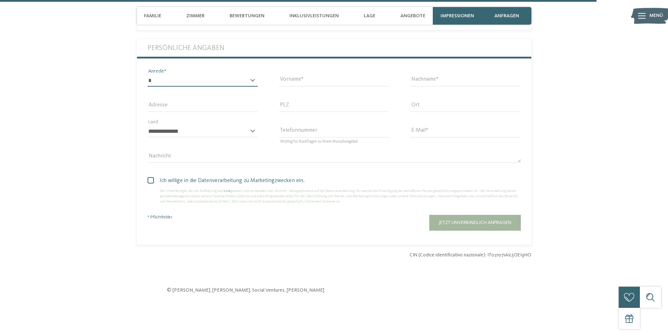
click at [196, 75] on select "* **** **** ******* ******" at bounding box center [203, 81] width 110 height 12
select select "*"
click at [148, 75] on select "* **** **** ******* ******" at bounding box center [203, 81] width 110 height 12
click at [295, 75] on input "Vorname" at bounding box center [334, 81] width 110 height 12
type input "****"
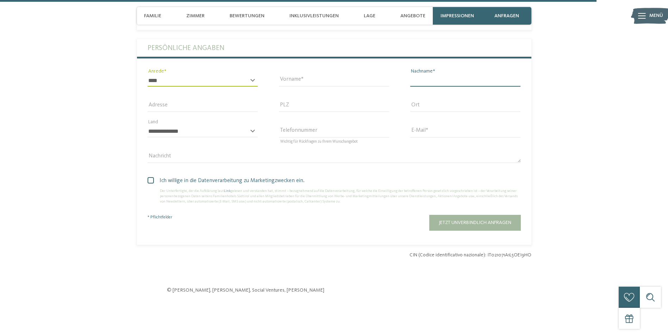
type input "*****"
type input "**********"
type input "*****"
type input "*******"
select select "**"
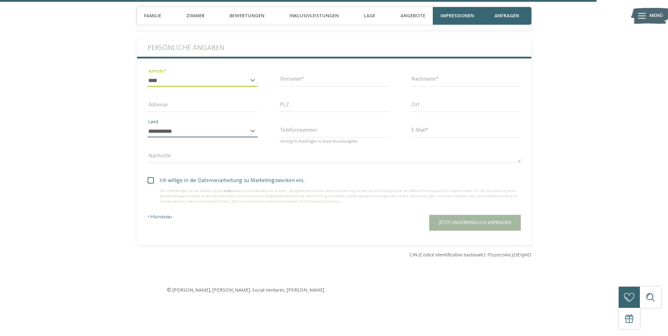
type input "**********"
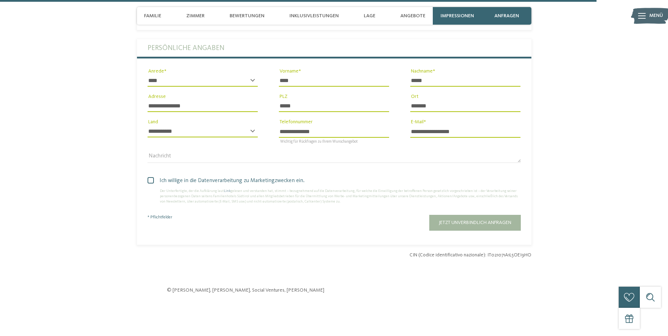
click at [153, 184] on span at bounding box center [156, 186] width 7 height 4
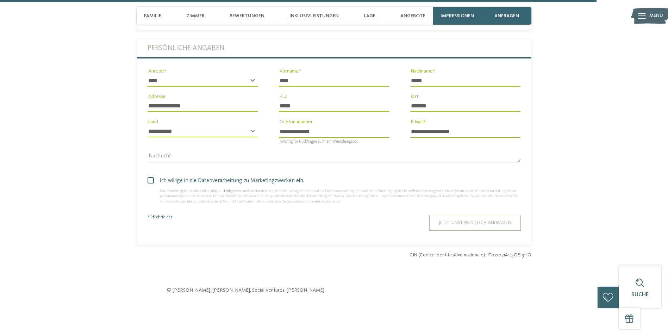
click at [461, 220] on span "Jetzt unverbindlich anfragen" at bounding box center [475, 222] width 73 height 5
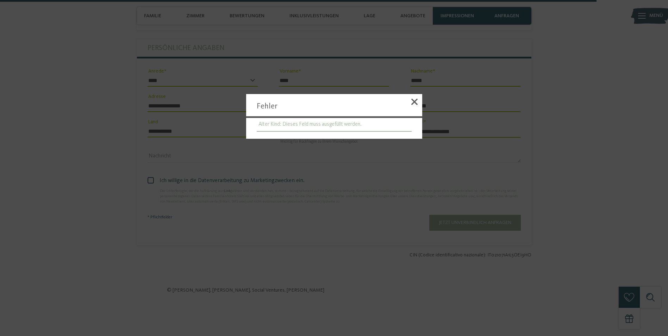
click at [350, 125] on li "Alter Kind: Dieses Feld muss ausgefüllt werden." at bounding box center [334, 125] width 155 height 14
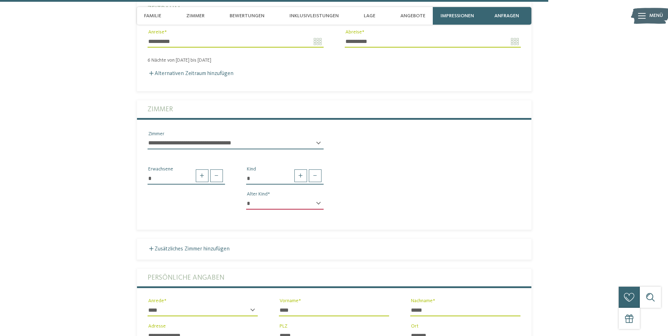
scroll to position [2468, 0]
click at [321, 198] on select "* * * * * * * * * * * ** ** ** ** ** ** ** **" at bounding box center [285, 204] width 78 height 12
select select "*"
click at [246, 198] on select "* * * * * * * * * * * ** ** ** ** ** ** ** **" at bounding box center [285, 204] width 78 height 12
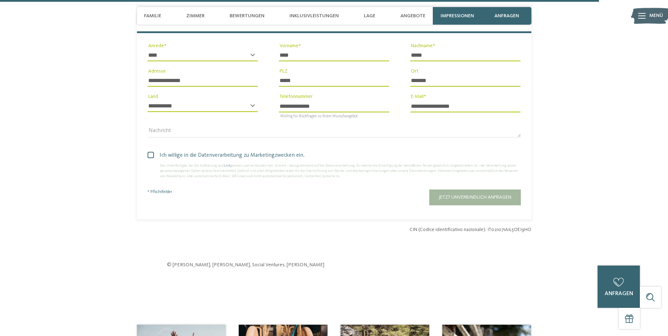
scroll to position [2705, 0]
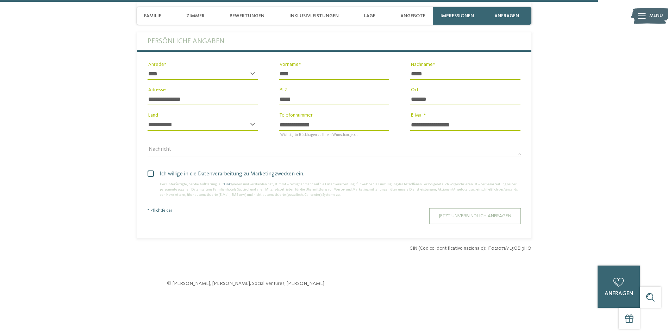
click at [509, 214] on span "Jetzt unverbindlich anfragen" at bounding box center [475, 216] width 73 height 5
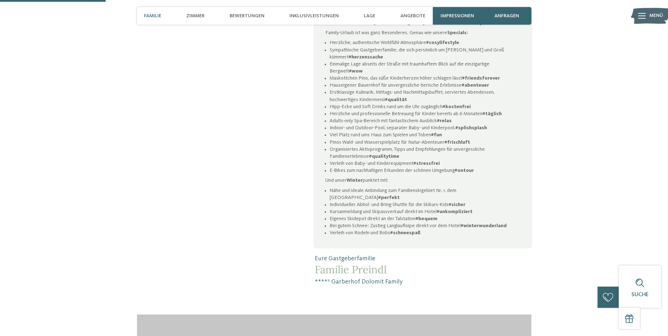
scroll to position [0, 0]
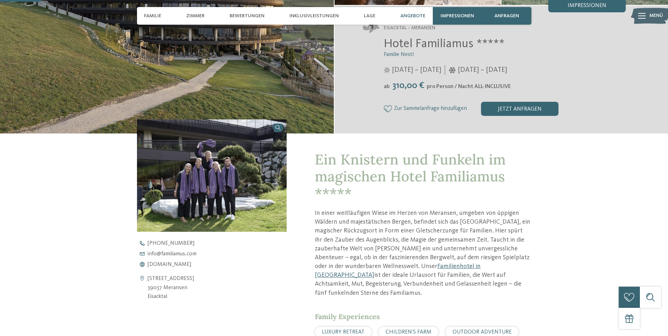
click at [404, 13] on span "Angebote" at bounding box center [413, 16] width 25 height 6
click at [421, 19] on div "Angebote" at bounding box center [413, 16] width 32 height 18
click at [370, 16] on span "Lage" at bounding box center [370, 16] width 12 height 6
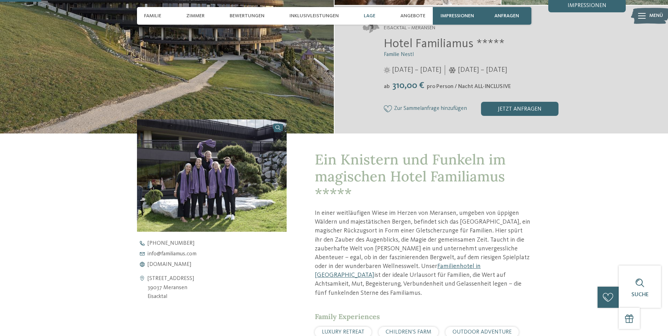
click at [370, 16] on span "Lage" at bounding box center [370, 16] width 12 height 6
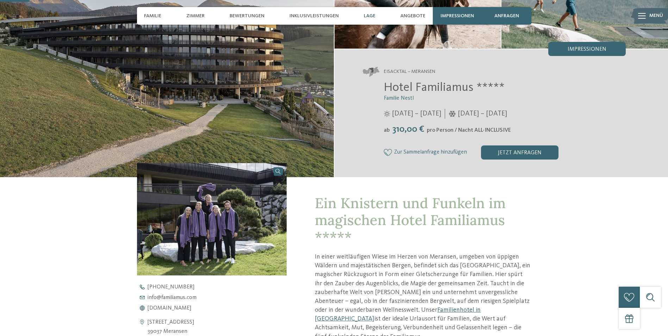
scroll to position [111, 0]
click at [370, 16] on span "Lage" at bounding box center [370, 16] width 12 height 6
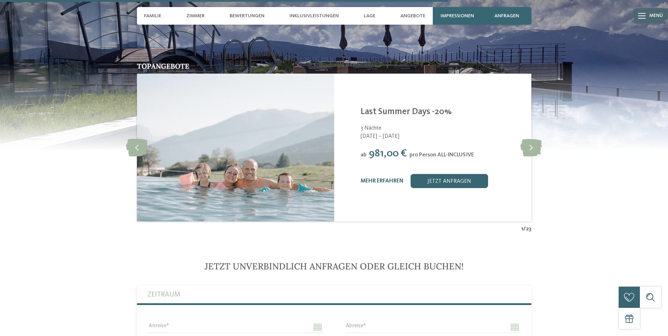
scroll to position [1707, 0]
click at [532, 144] on icon at bounding box center [531, 147] width 21 height 18
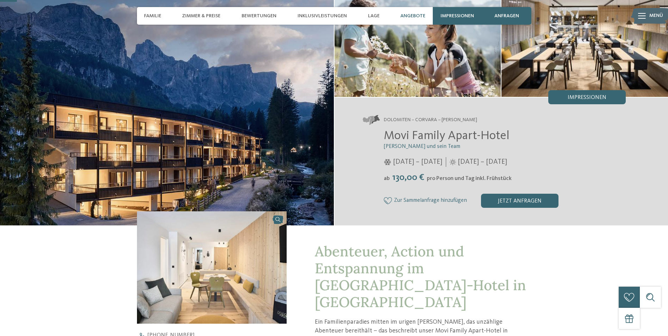
click at [407, 16] on span "Angebote" at bounding box center [413, 16] width 25 height 6
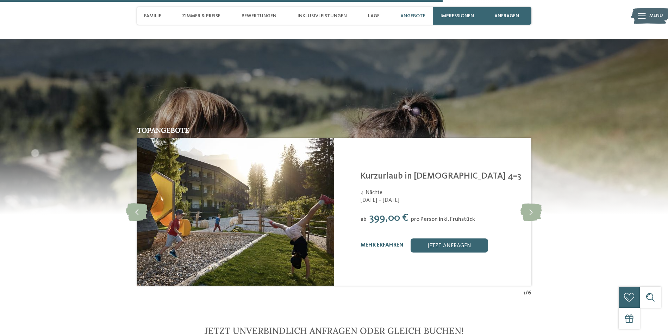
scroll to position [1656, 0]
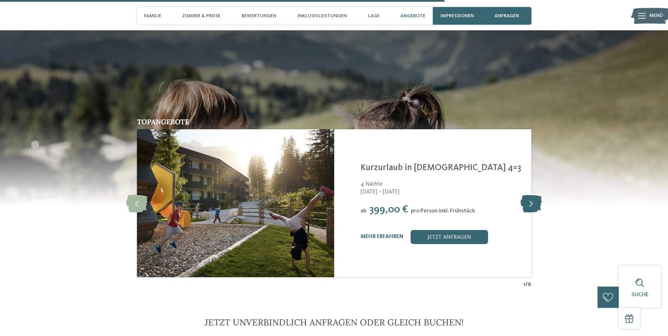
click at [528, 194] on icon at bounding box center [531, 203] width 21 height 18
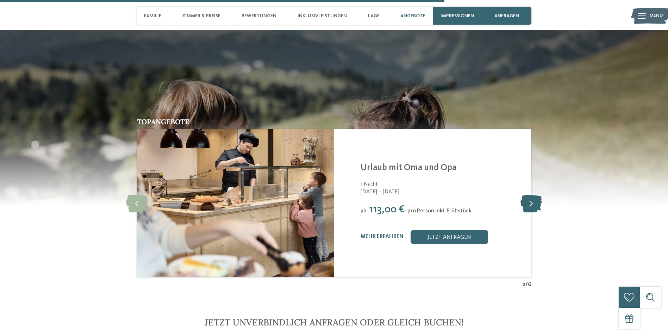
click at [528, 194] on icon at bounding box center [531, 203] width 21 height 18
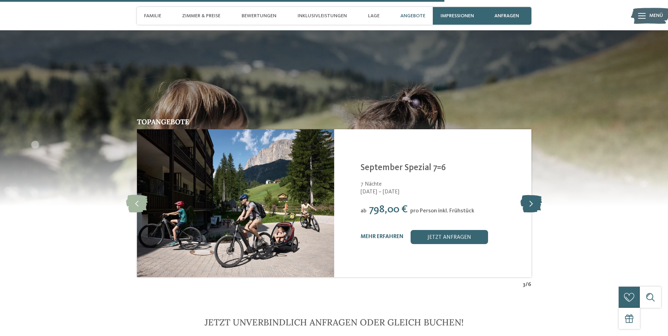
click at [528, 194] on icon at bounding box center [531, 203] width 21 height 18
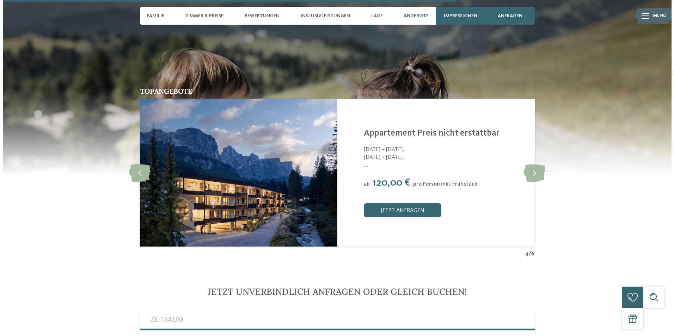
scroll to position [1689, 0]
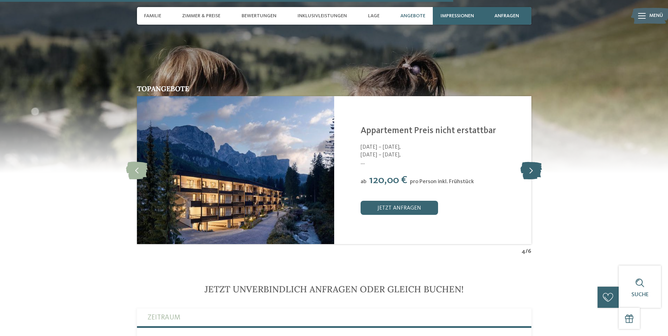
click at [530, 161] on icon at bounding box center [531, 170] width 21 height 18
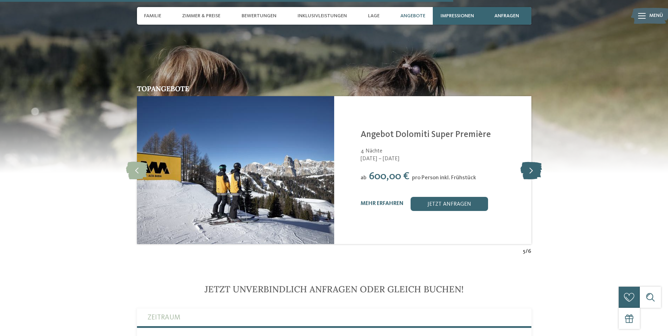
click at [530, 161] on icon at bounding box center [531, 170] width 21 height 18
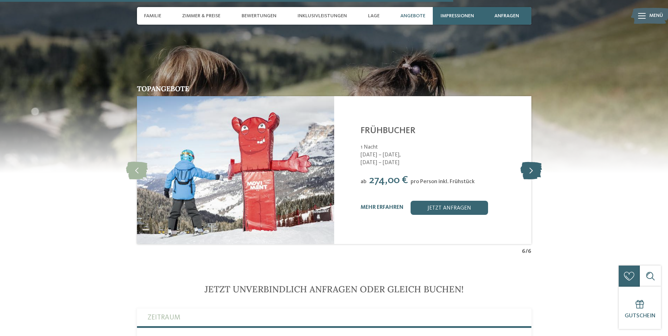
click at [530, 161] on icon at bounding box center [531, 170] width 21 height 18
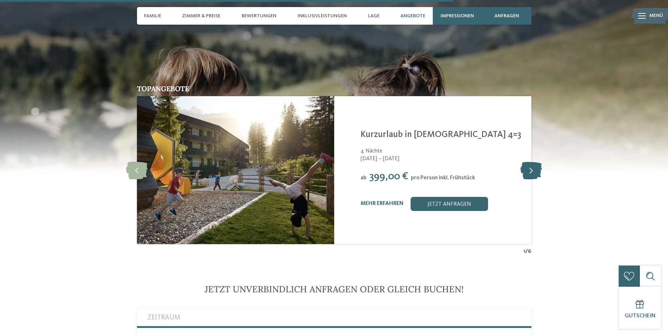
click at [530, 161] on icon at bounding box center [531, 170] width 21 height 18
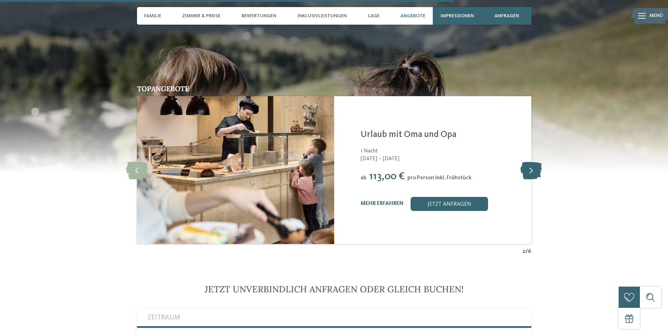
click at [530, 161] on icon at bounding box center [531, 170] width 21 height 18
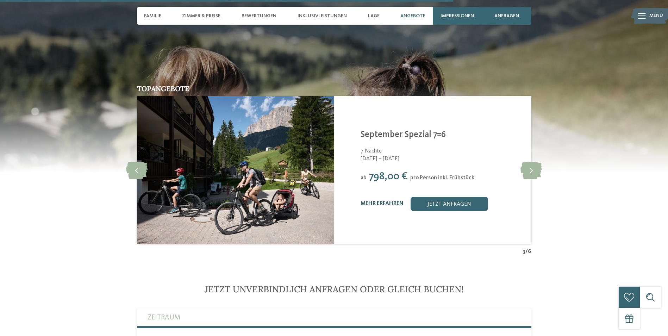
click at [397, 201] on link "mehr erfahren" at bounding box center [382, 204] width 43 height 6
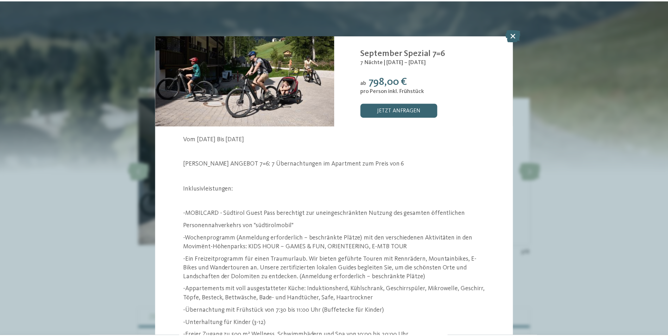
scroll to position [4, 0]
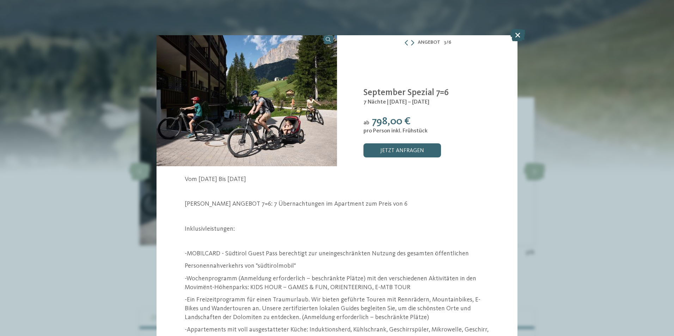
click at [519, 33] on icon at bounding box center [517, 35] width 15 height 12
